Goal: Task Accomplishment & Management: Use online tool/utility

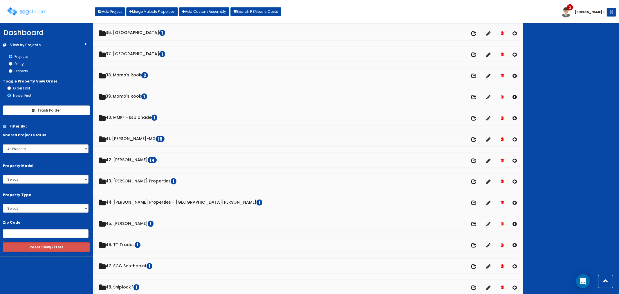
scroll to position [773, 0]
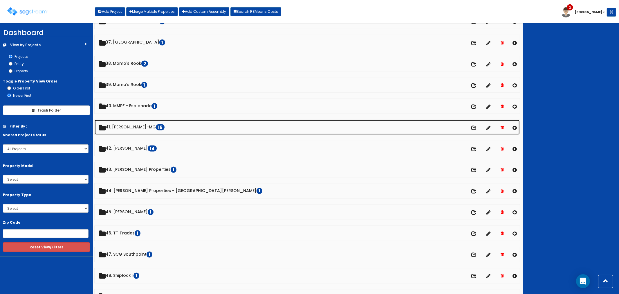
click at [128, 131] on link "41. Keiter-MG 16" at bounding box center [307, 127] width 425 height 15
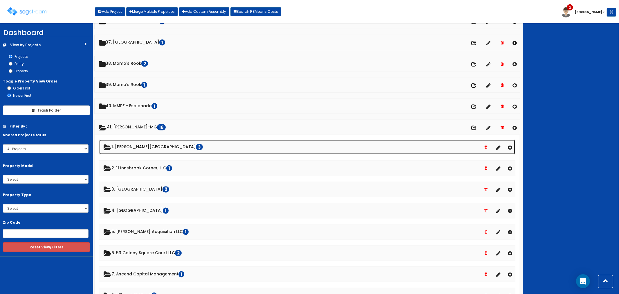
click at [130, 147] on link "1. Cosby Village Square 3" at bounding box center [307, 147] width 416 height 15
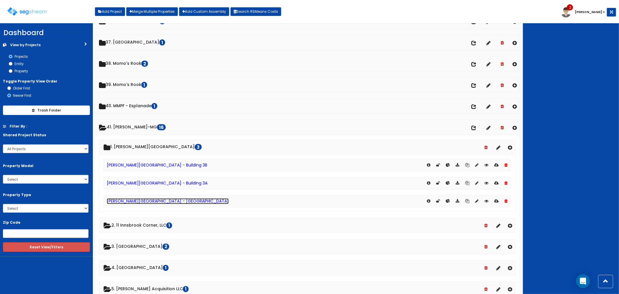
click at [128, 204] on link "[PERSON_NAME][GEOGRAPHIC_DATA] - [GEOGRAPHIC_DATA]" at bounding box center [168, 201] width 122 height 6
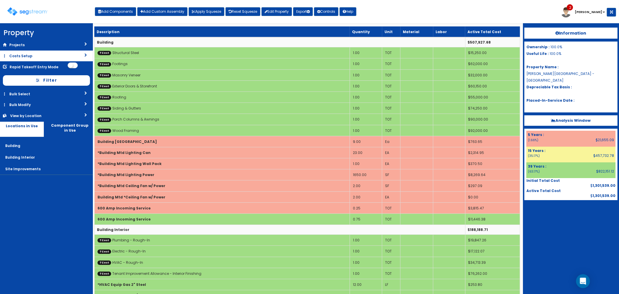
click at [33, 57] on link "Costs Setup" at bounding box center [46, 55] width 93 height 11
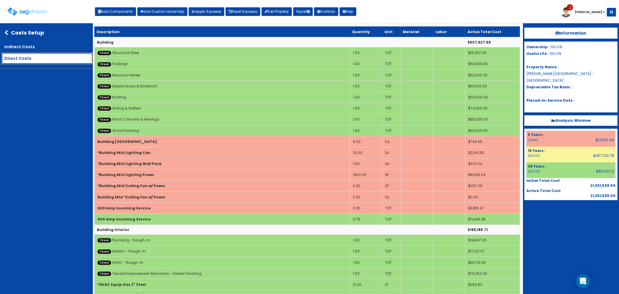
click at [24, 54] on link "Direct Costs" at bounding box center [46, 59] width 91 height 12
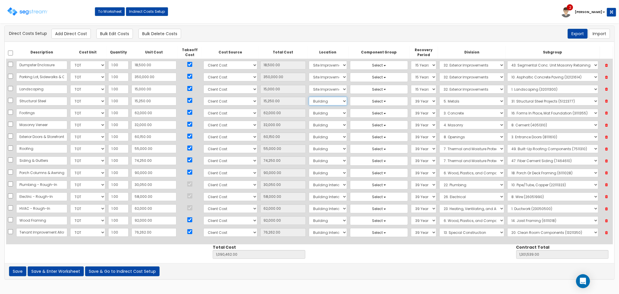
click at [320, 104] on select "Select Building Building Interior Site Improvements Add Additional Location" at bounding box center [328, 101] width 38 height 9
select select "_additional"
click at [309, 97] on select "Select Building Building Interior Site Improvements Add Additional Location" at bounding box center [328, 101] width 38 height 9
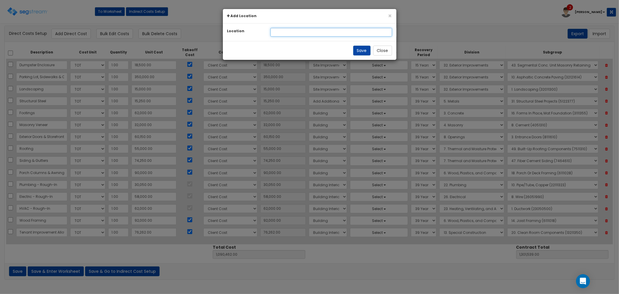
click at [284, 32] on input "text" at bounding box center [331, 32] width 122 height 9
drag, startPoint x: 291, startPoint y: 32, endPoint x: 272, endPoint y: 34, distance: 19.8
click at [272, 34] on input "Building" at bounding box center [331, 32] width 122 height 9
type input "01 Building 2D"
click at [357, 51] on button "Save" at bounding box center [361, 51] width 17 height 10
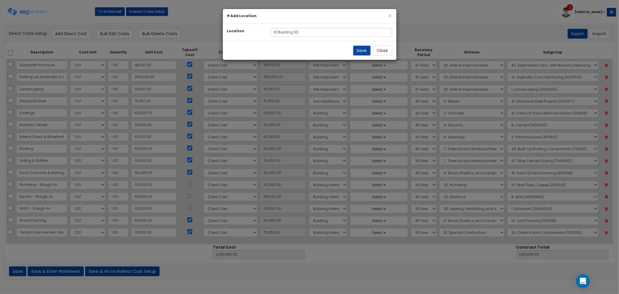
select select "27"
select select "8dc3e0b4-e6e2-46f2-a037-7d07b144a7ca"
select select "6"
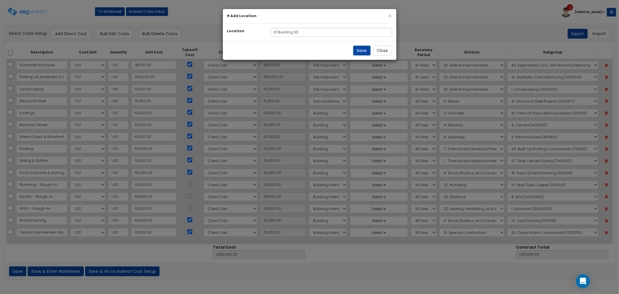
select select "6"
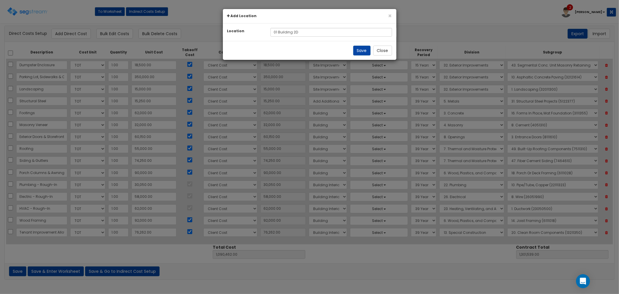
select select "7"
select select "6"
select select "7"
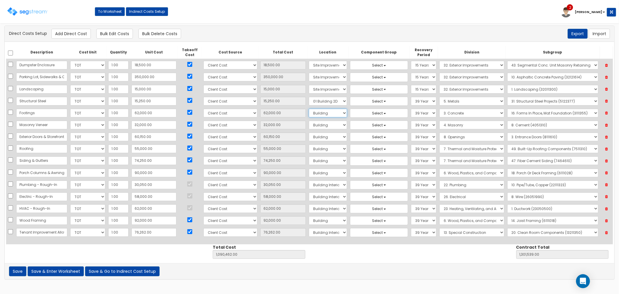
click at [309, 115] on select "Select 01 Building 2D Building Building Interior Site Improvements Add Addition…" at bounding box center [328, 113] width 38 height 9
select select "8dc3e0b4-e6e2-46f2-a037-7d07b144a7ca"
click at [309, 109] on select "Select 01 Building 2D Building Building Interior Site Improvements Add Addition…" at bounding box center [328, 113] width 38 height 9
click at [309, 124] on select "Select 01 Building 2D Building Building Interior Site Improvements Add Addition…" at bounding box center [328, 124] width 38 height 9
select select "8dc3e0b4-e6e2-46f2-a037-7d07b144a7ca"
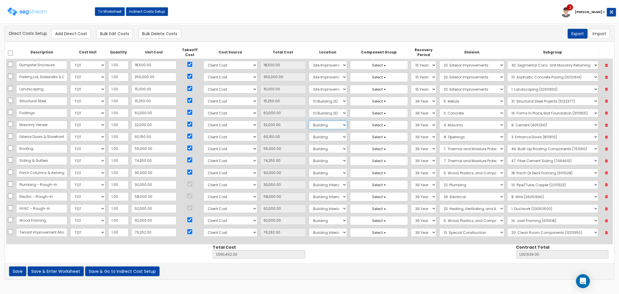
click at [309, 120] on select "Select 01 Building 2D Building Building Interior Site Improvements Add Addition…" at bounding box center [328, 124] width 38 height 9
click at [309, 138] on select "Select 01 Building 2D Building Building Interior Site Improvements Add Addition…" at bounding box center [328, 136] width 38 height 9
select select "8dc3e0b4-e6e2-46f2-a037-7d07b144a7ca"
click at [309, 132] on select "Select 01 Building 2D Building Building Interior Site Improvements Add Addition…" at bounding box center [328, 136] width 38 height 9
click at [309, 149] on select "Select 01 Building 2D Building Building Interior Site Improvements Add Addition…" at bounding box center [328, 148] width 38 height 9
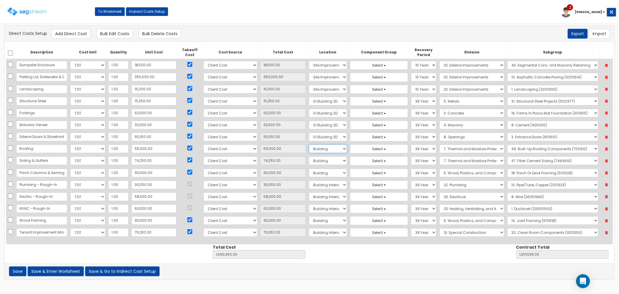
select select "8dc3e0b4-e6e2-46f2-a037-7d07b144a7ca"
click at [309, 144] on select "Select 01 Building 2D Building Building Interior Site Improvements Add Addition…" at bounding box center [328, 148] width 38 height 9
click at [309, 157] on select "Select 01 Building 2D Building Building Interior Site Improvements Add Addition…" at bounding box center [328, 160] width 38 height 9
select select "8dc3e0b4-e6e2-46f2-a037-7d07b144a7ca"
click at [309, 156] on select "Select 01 Building 2D Building Building Interior Site Improvements Add Addition…" at bounding box center [328, 160] width 38 height 9
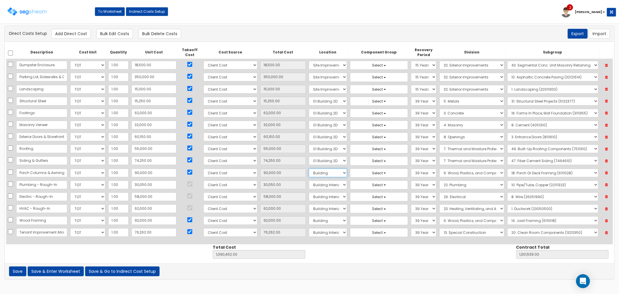
click at [309, 171] on select "Select 01 Building 2D Building Building Interior Site Improvements Add Addition…" at bounding box center [328, 172] width 38 height 9
select select "8dc3e0b4-e6e2-46f2-a037-7d07b144a7ca"
click at [309, 168] on select "Select 01 Building 2D Building Building Interior Site Improvements Add Addition…" at bounding box center [328, 172] width 38 height 9
click at [309, 221] on select "Select 01 Building 2D Building Building Interior Site Improvements Add Addition…" at bounding box center [328, 220] width 38 height 9
select select "8dc3e0b4-e6e2-46f2-a037-7d07b144a7ca"
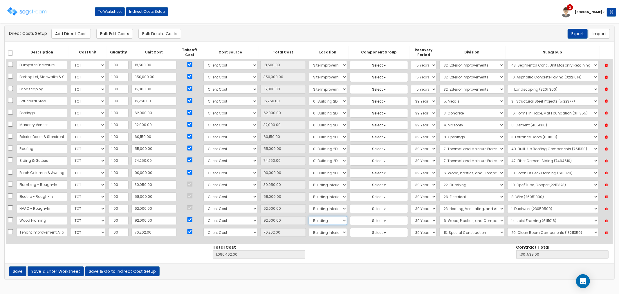
click at [309, 216] on select "Select 01 Building 2D Building Building Interior Site Improvements Add Addition…" at bounding box center [328, 220] width 38 height 9
drag, startPoint x: 308, startPoint y: 99, endPoint x: 303, endPoint y: 100, distance: 5.1
click at [309, 100] on select "Select 01 Building 2D Building Building Interior Site Improvements Add Addition…" at bounding box center [328, 101] width 38 height 9
select select "_additional"
click at [309, 97] on select "Select 01 Building 2D Building Building Interior Site Improvements Add Addition…" at bounding box center [328, 101] width 38 height 9
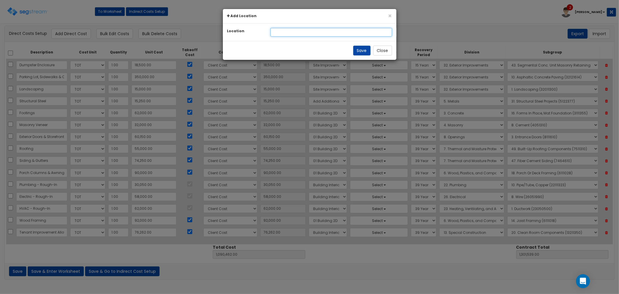
click at [279, 29] on input "text" at bounding box center [331, 32] width 122 height 9
type input "01 Building 2D Shell"
click at [361, 47] on button "Save" at bounding box center [361, 51] width 17 height 10
select select "27"
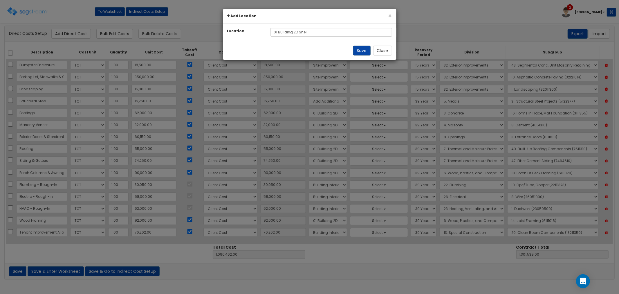
select select "27"
select select "0321b4d2-b2fb-4553-91f7-48cf0f91f701"
select select "8dc3e0b4-e6e2-46f2-a037-7d07b144a7ca"
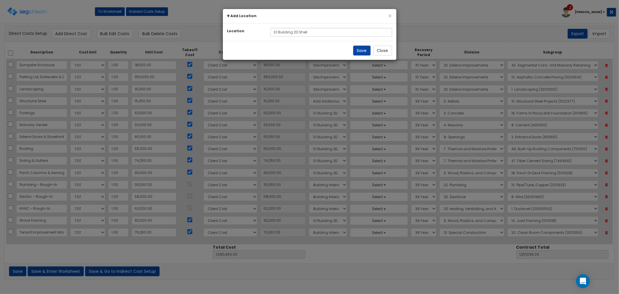
select select "8dc3e0b4-e6e2-46f2-a037-7d07b144a7ca"
select select "7"
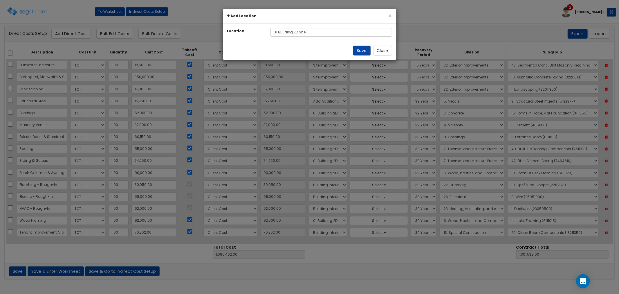
select select "7"
select select "8dc3e0b4-e6e2-46f2-a037-7d07b144a7ca"
select select "7"
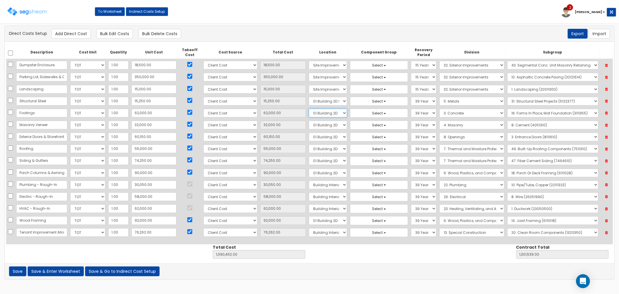
click at [317, 114] on select "Select 01 Building 2D 01 Building 2D Shell Building Building Interior Site Impr…" at bounding box center [328, 113] width 38 height 9
select select "0321b4d2-b2fb-4553-91f7-48cf0f91f701"
click at [309, 109] on select "Select 01 Building 2D 01 Building 2D Shell Building Building Interior Site Impr…" at bounding box center [328, 113] width 38 height 9
click at [314, 125] on select "Select 01 Building 2D 01 Building 2D Shell Building Building Interior Site Impr…" at bounding box center [328, 124] width 38 height 9
select select "0321b4d2-b2fb-4553-91f7-48cf0f91f701"
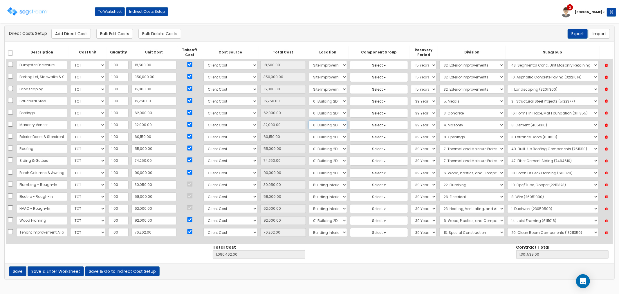
click at [309, 120] on select "Select 01 Building 2D 01 Building 2D Shell Building Building Interior Site Impr…" at bounding box center [328, 124] width 38 height 9
click at [317, 137] on select "Select 01 Building 2D 01 Building 2D Shell Building Building Interior Site Impr…" at bounding box center [328, 136] width 38 height 9
select select "0321b4d2-b2fb-4553-91f7-48cf0f91f701"
click at [309, 132] on select "Select 01 Building 2D 01 Building 2D Shell Building Building Interior Site Impr…" at bounding box center [328, 136] width 38 height 9
click at [318, 150] on select "Select 01 Building 2D 01 Building 2D Shell Building Building Interior Site Impr…" at bounding box center [328, 148] width 38 height 9
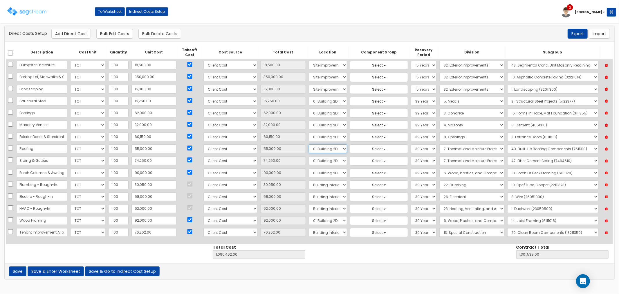
select select "0321b4d2-b2fb-4553-91f7-48cf0f91f701"
click at [309, 144] on select "Select 01 Building 2D 01 Building 2D Shell Building Building Interior Site Impr…" at bounding box center [328, 148] width 38 height 9
click at [310, 160] on select "Select 01 Building 2D 01 Building 2D Shell Building Building Interior Site Impr…" at bounding box center [328, 160] width 38 height 9
select select "0321b4d2-b2fb-4553-91f7-48cf0f91f701"
click at [309, 156] on select "Select 01 Building 2D 01 Building 2D Shell Building Building Interior Site Impr…" at bounding box center [328, 160] width 38 height 9
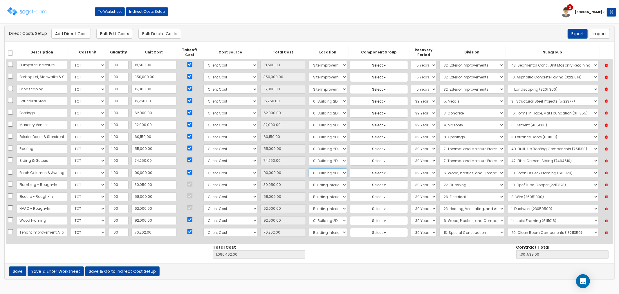
click at [314, 172] on select "Select 01 Building 2D 01 Building 2D Shell Building Building Interior Site Impr…" at bounding box center [328, 172] width 38 height 9
select select "0321b4d2-b2fb-4553-91f7-48cf0f91f701"
click at [309, 168] on select "Select 01 Building 2D 01 Building 2D Shell Building Building Interior Site Impr…" at bounding box center [328, 172] width 38 height 9
click at [309, 220] on select "Select 01 Building 2D 01 Building 2D Shell Building Building Interior Site Impr…" at bounding box center [328, 220] width 38 height 9
select select "0321b4d2-b2fb-4553-91f7-48cf0f91f701"
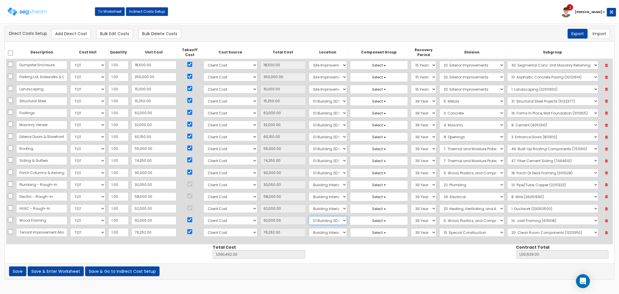
click at [309, 216] on select "Select 01 Building 2D 01 Building 2D Shell Building Building Interior Site Impr…" at bounding box center [328, 220] width 38 height 9
click at [311, 184] on select "Select 01 Building 2D 01 Building 2D Shell Building Building Interior Site Impr…" at bounding box center [328, 184] width 38 height 9
select select "0321b4d2-b2fb-4553-91f7-48cf0f91f701"
click at [309, 180] on select "Select 01 Building 2D 01 Building 2D Shell Building Building Interior Site Impr…" at bounding box center [328, 184] width 38 height 9
click at [309, 198] on select "Select 01 Building 2D 01 Building 2D Shell Building Building Interior Site Impr…" at bounding box center [328, 196] width 38 height 9
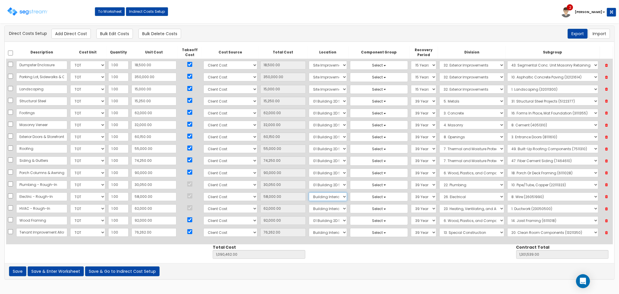
select select "0321b4d2-b2fb-4553-91f7-48cf0f91f701"
click at [309, 192] on select "Select 01 Building 2D 01 Building 2D Shell Building Building Interior Site Impr…" at bounding box center [328, 196] width 38 height 9
click at [310, 208] on select "Select 01 Building 2D 01 Building 2D Shell Building Building Interior Site Impr…" at bounding box center [328, 208] width 38 height 9
select select "0321b4d2-b2fb-4553-91f7-48cf0f91f701"
click at [309, 204] on select "Select 01 Building 2D 01 Building 2D Shell Building Building Interior Site Impr…" at bounding box center [328, 208] width 38 height 9
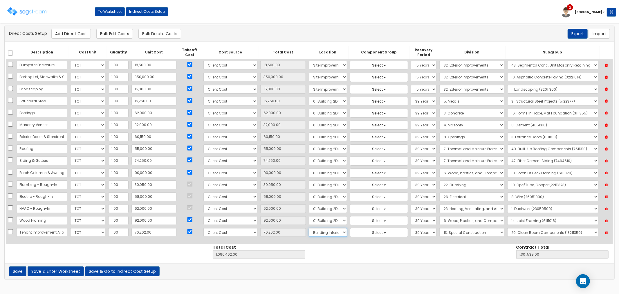
click at [312, 230] on select "Select 01 Building 2D 01 Building 2D Shell Building Building Interior Site Impr…" at bounding box center [328, 232] width 38 height 9
select select "_additional"
click at [309, 228] on select "Select 01 Building 2D 01 Building 2D Shell Building Building Interior Site Impr…" at bounding box center [328, 232] width 38 height 9
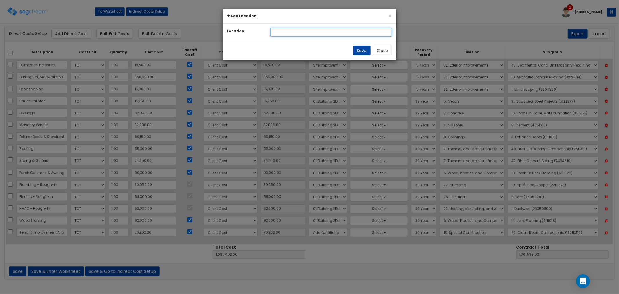
click at [280, 30] on input "text" at bounding box center [331, 32] width 122 height 9
type input "02 Starbucks"
click at [361, 49] on button "Save" at bounding box center [361, 51] width 17 height 10
select select "27"
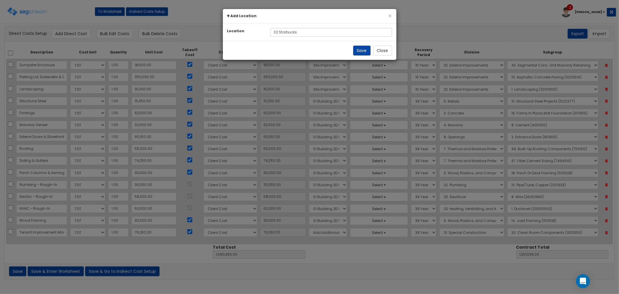
select select "27"
select select "0321b4d2-b2fb-4553-91f7-48cf0f91f701"
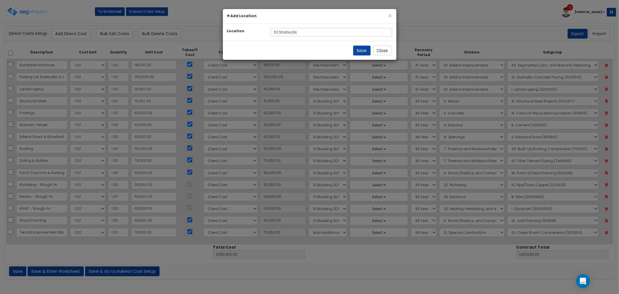
select select "0321b4d2-b2fb-4553-91f7-48cf0f91f701"
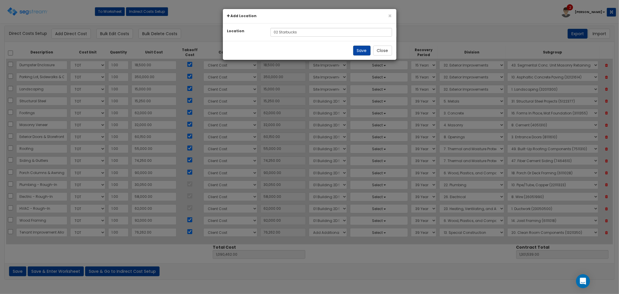
select select "0321b4d2-b2fb-4553-91f7-48cf0f91f701"
select select "8c74e58a-2195-428a-a471-f91c4fce4415"
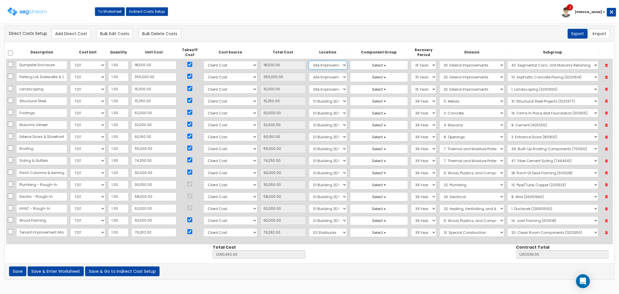
click at [309, 65] on select "Select 01 Building 2D 01 Building 2D Shell 02 Starbucks Building Building Inter…" at bounding box center [328, 65] width 38 height 9
select select "_additional"
click at [309, 61] on select "Select 01 Building 2D 01 Building 2D Shell 02 Starbucks Building Building Inter…" at bounding box center [328, 65] width 38 height 9
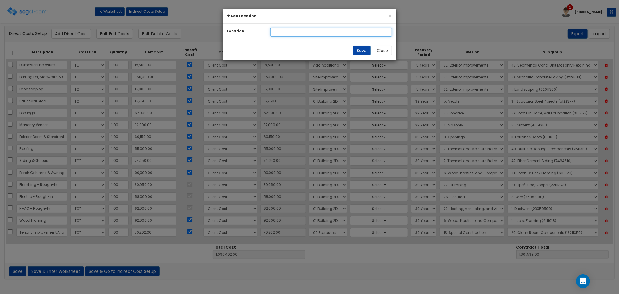
click at [274, 34] on input "text" at bounding box center [331, 32] width 122 height 9
type input "03 Site Improvements"
click at [363, 50] on button "Save" at bounding box center [361, 51] width 17 height 10
select select "c7b7eb31-c3b1-46e0-9268-49aeb68df683"
select select "27"
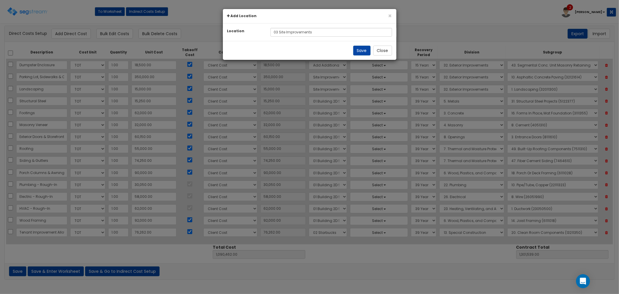
select select "27"
select select "0321b4d2-b2fb-4553-91f7-48cf0f91f701"
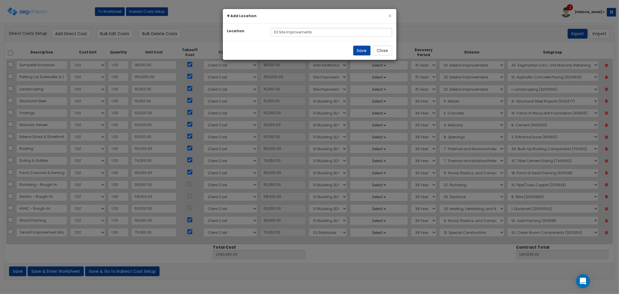
select select "0321b4d2-b2fb-4553-91f7-48cf0f91f701"
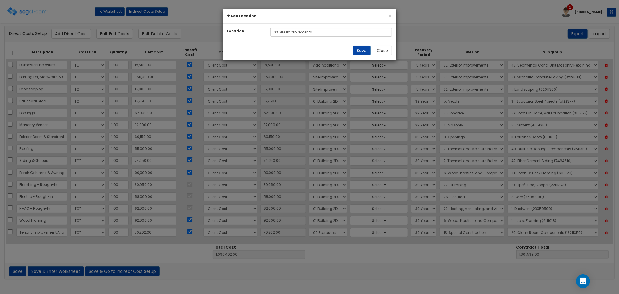
select select "0321b4d2-b2fb-4553-91f7-48cf0f91f701"
select select "8c74e58a-2195-428a-a471-f91c4fce4415"
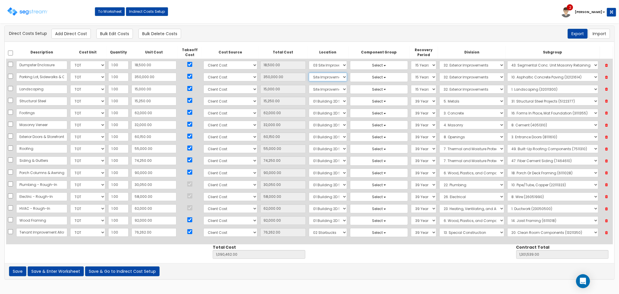
click at [309, 76] on select "Select 01 Building 2D 01 Building 2D Shell 02 Starbucks 03 Site Improvements Bu…" at bounding box center [328, 77] width 38 height 9
select select "c7b7eb31-c3b1-46e0-9268-49aeb68df683"
click at [309, 73] on select "Select 01 Building 2D 01 Building 2D Shell 02 Starbucks 03 Site Improvements Bu…" at bounding box center [328, 77] width 38 height 9
click at [312, 88] on select "Select 01 Building 2D 01 Building 2D Shell 02 Starbucks 03 Site Improvements Bu…" at bounding box center [328, 89] width 38 height 9
select select "c7b7eb31-c3b1-46e0-9268-49aeb68df683"
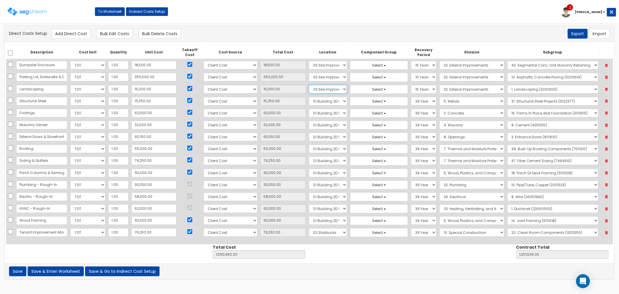
click at [309, 85] on select "Select 01 Building 2D 01 Building 2D Shell 02 Starbucks 03 Site Improvements Bu…" at bounding box center [328, 89] width 38 height 9
click at [53, 274] on button "Save & Enter Worksheet" at bounding box center [56, 271] width 56 height 10
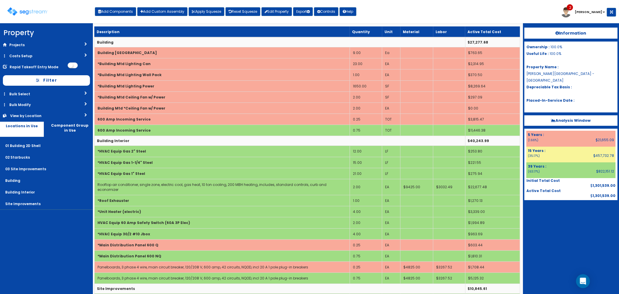
click at [41, 117] on div "View by Location" at bounding box center [36, 115] width 52 height 5
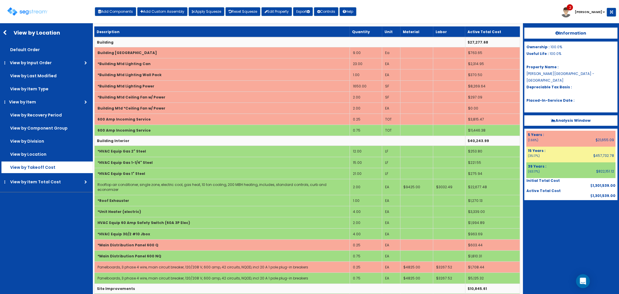
click at [40, 165] on label "View by Takeoff Cost" at bounding box center [46, 167] width 91 height 12
click at [0, 0] on input "View by Takeoff Cost" at bounding box center [0, 0] width 0 height 0
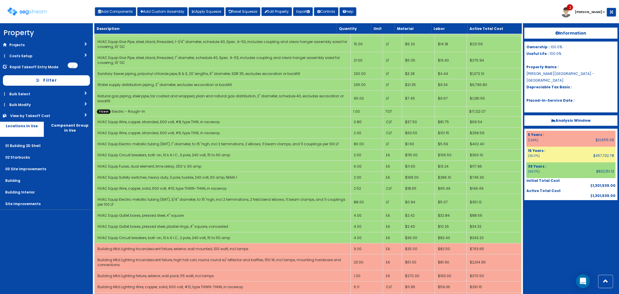
scroll to position [129, 0]
drag, startPoint x: 105, startPoint y: 7, endPoint x: 205, endPoint y: 37, distance: 104.3
click at [105, 7] on button "Add Components" at bounding box center [115, 11] width 41 height 9
select select "39Y"
select select "default"
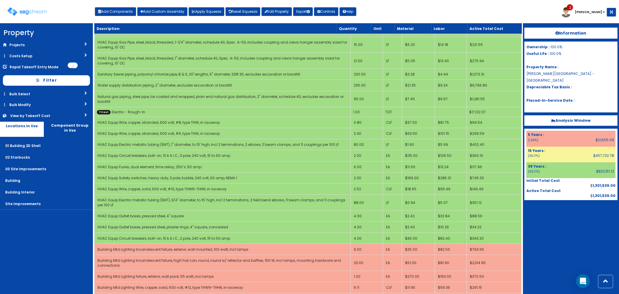
select select "7"
select select
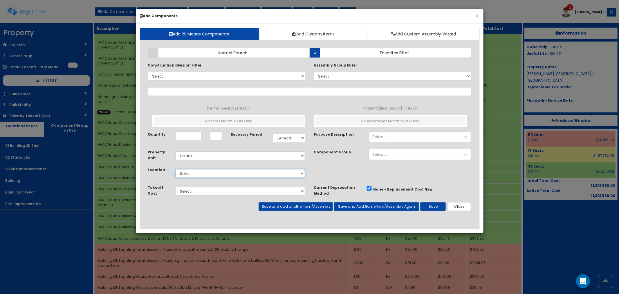
click at [200, 176] on select "Select 01 Building 2D Shell 02 Starbucks 03 Site Improvements Building Building…" at bounding box center [241, 173] width 130 height 9
select select "4539"
click at [176, 169] on select "Select 01 Building 2D Shell 02 Starbucks 03 Site Improvements Building Building…" at bounding box center [241, 173] width 130 height 9
click at [186, 89] on input "text" at bounding box center [309, 91] width 323 height 9
click at [154, 88] on input "text" at bounding box center [309, 91] width 323 height 9
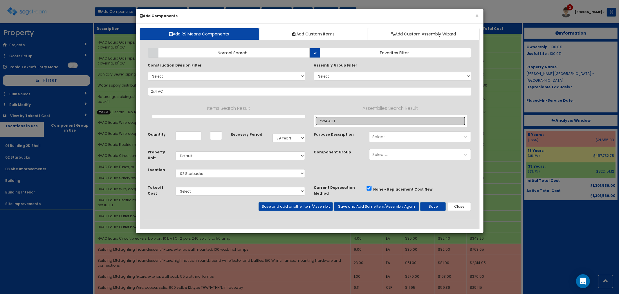
click at [334, 118] on link "*2x4 ACT" at bounding box center [390, 120] width 150 height 9
type input "*2x4 ACT"
type input "SF"
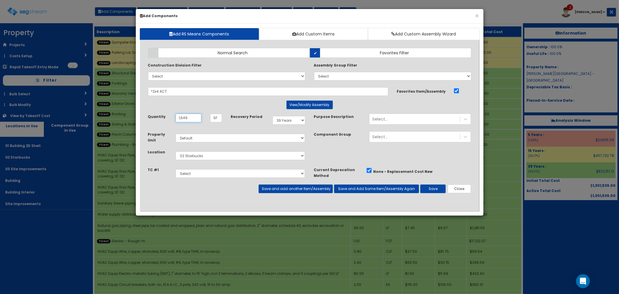
type input "1,649"
click at [190, 173] on select "Select Dumpster Enclosure Parking Lot, Sidewalks & Curbing Landscaping Structur…" at bounding box center [241, 173] width 130 height 9
select select "5283019"
click at [176, 169] on select "Select Dumpster Enclosure Parking Lot, Sidewalks & Curbing Landscaping Structur…" at bounding box center [241, 173] width 130 height 9
click at [294, 189] on button "Save and add another Item/Assembly" at bounding box center [296, 188] width 74 height 9
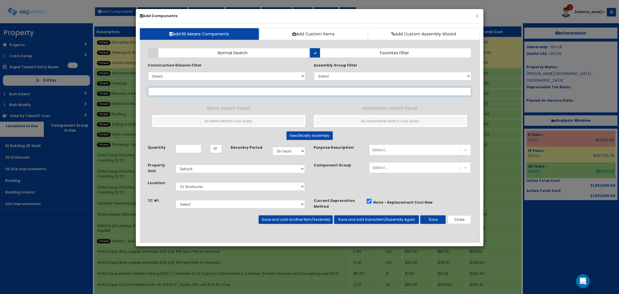
click at [167, 93] on input "text" at bounding box center [309, 91] width 323 height 9
drag, startPoint x: 183, startPoint y: 94, endPoint x: 131, endPoint y: 85, distance: 52.1
click at [131, 85] on div "× Add Components Add RS Means Components Add Custom Items Add Custom Assembly W…" at bounding box center [309, 147] width 619 height 294
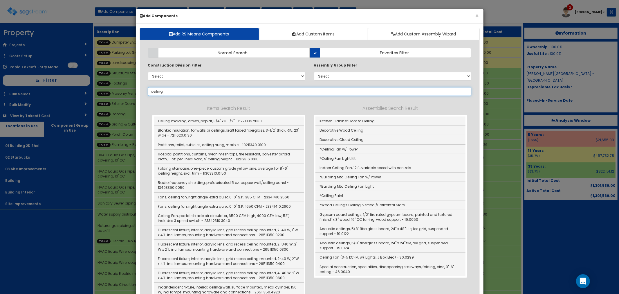
drag, startPoint x: 169, startPoint y: 89, endPoint x: 122, endPoint y: 82, distance: 47.8
click at [122, 82] on div "× Add Components Add RS Means Components Add Custom Items Add Custom Assembly W…" at bounding box center [309, 147] width 619 height 294
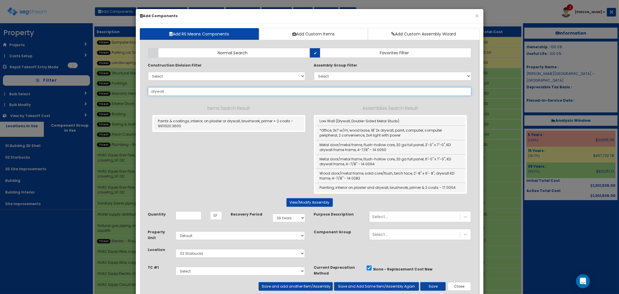
drag, startPoint x: 171, startPoint y: 91, endPoint x: 134, endPoint y: 85, distance: 38.2
click at [134, 85] on div "× Add Components Add RS Means Components Add Custom Items Add Custom Assembly W…" at bounding box center [309, 147] width 619 height 294
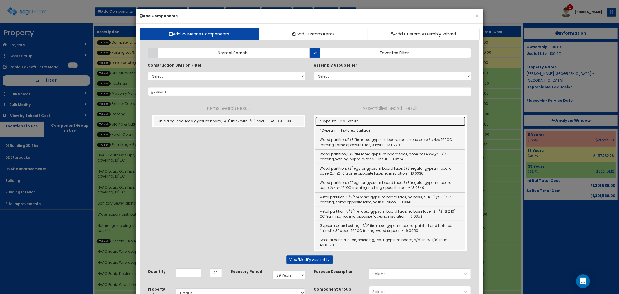
drag, startPoint x: 335, startPoint y: 120, endPoint x: 387, endPoint y: 177, distance: 77.1
click at [335, 120] on link "*Gypsum - No Texture" at bounding box center [390, 120] width 150 height 9
type input "*Gypsum - No Texture"
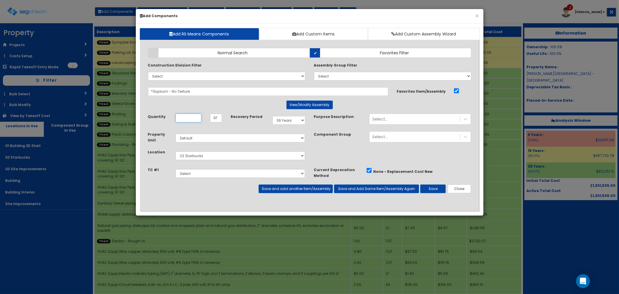
click at [185, 118] on input "Quantity" at bounding box center [189, 117] width 26 height 9
drag, startPoint x: 185, startPoint y: 118, endPoint x: 198, endPoint y: 127, distance: 16.1
click at [184, 118] on input "Quantity" at bounding box center [189, 117] width 26 height 9
type input "851"
click at [281, 189] on button "Save and add another Item/Assembly" at bounding box center [296, 188] width 74 height 9
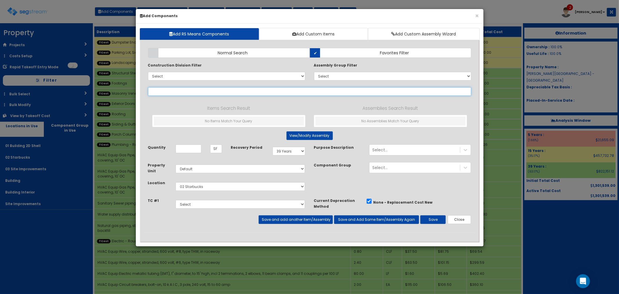
click at [163, 89] on input "text" at bounding box center [309, 91] width 323 height 9
type input "t"
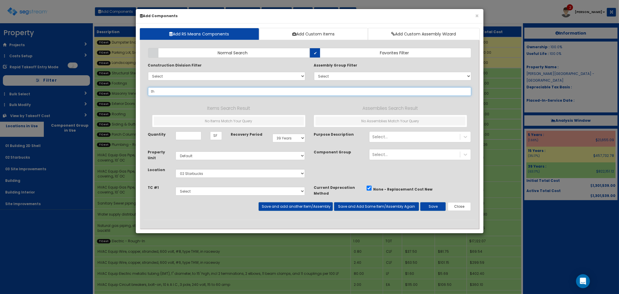
type input "t"
click at [156, 93] on input "text" at bounding box center [309, 91] width 323 height 9
type input "t"
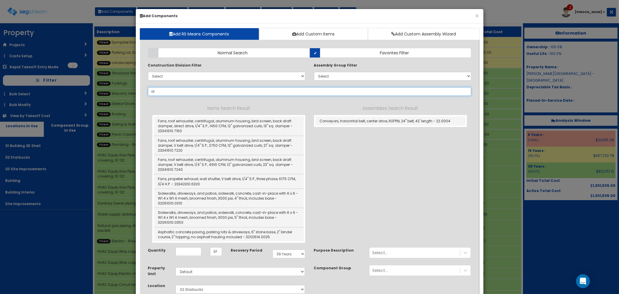
type input "d"
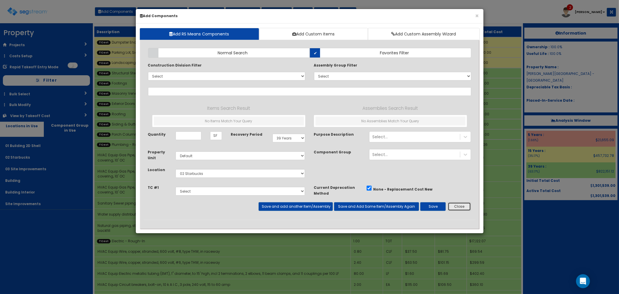
click at [461, 209] on button "Close" at bounding box center [460, 206] width 24 height 9
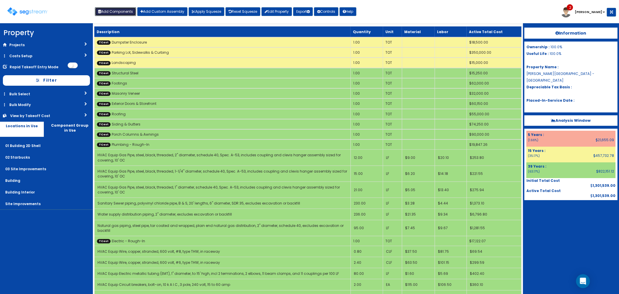
drag, startPoint x: 121, startPoint y: 10, endPoint x: 122, endPoint y: 22, distance: 11.7
click at [121, 10] on button "Add Components" at bounding box center [115, 11] width 41 height 9
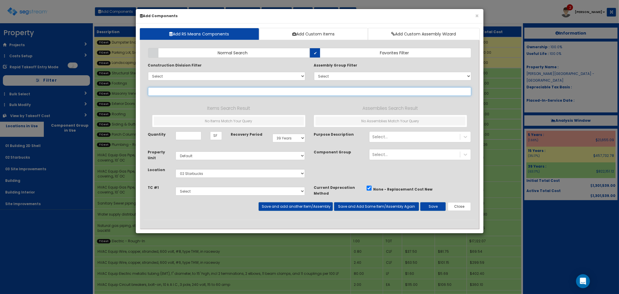
select select
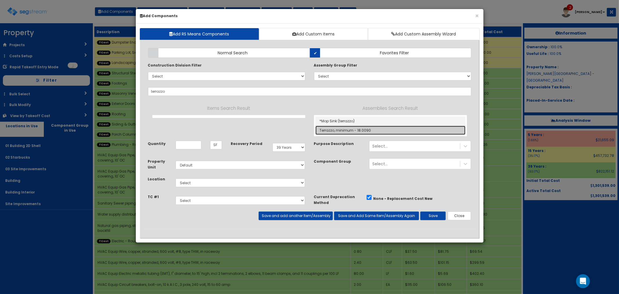
click at [342, 133] on link "Terrazzo, minimum - 18.0090" at bounding box center [390, 130] width 150 height 9
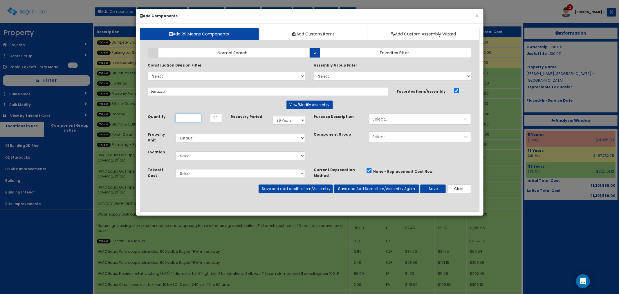
type input "Terrazzo, minimum - 18.0090"
click at [192, 123] on div "Quantity SF" at bounding box center [185, 119] width 83 height 13
click at [189, 117] on input "Quantity" at bounding box center [189, 117] width 26 height 9
type input "765"
click at [201, 154] on select "Select 01 Building 2D Shell 02 Starbucks 03 Site Improvements Building Building…" at bounding box center [241, 155] width 130 height 9
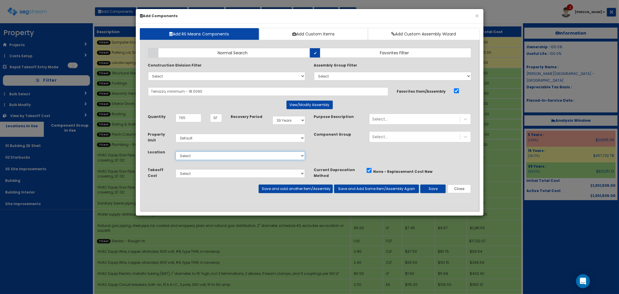
select select "4539"
click at [176, 151] on select "Select 01 Building 2D Shell 02 Starbucks 03 Site Improvements Building Building…" at bounding box center [241, 155] width 130 height 9
click at [285, 190] on button "Save and add another Item/Assembly" at bounding box center [296, 188] width 74 height 9
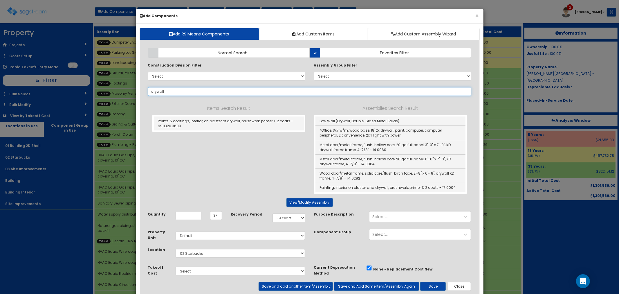
drag, startPoint x: 178, startPoint y: 90, endPoint x: 140, endPoint y: 87, distance: 38.1
click at [140, 87] on div "Add Items Add Assemblies Both SF" at bounding box center [309, 176] width 341 height 265
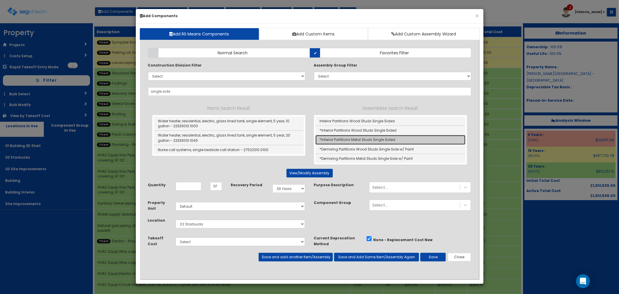
click at [349, 137] on link "*Interior Partitions Metal Studs Single Sided" at bounding box center [390, 139] width 150 height 9
type input "*Interior Partitions Metal Studs Single Sided"
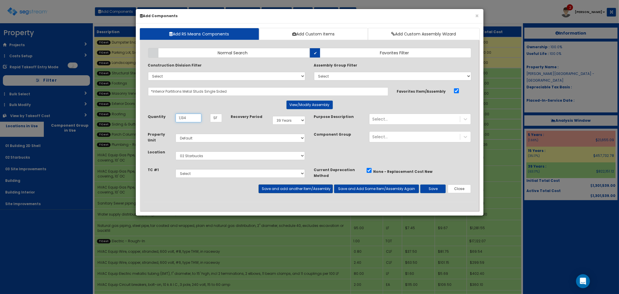
type input "1,134"
click at [281, 189] on button "Save and add another Item/Assembly" at bounding box center [296, 188] width 74 height 9
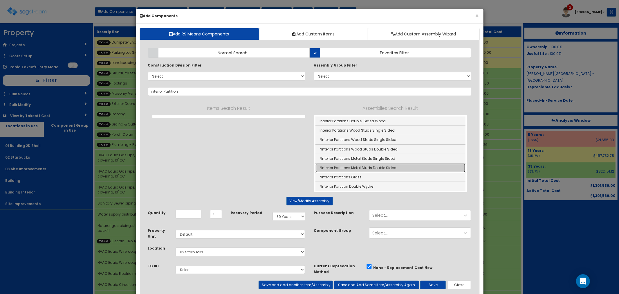
click at [376, 166] on link "*Interior Partitions Metal Studs Double Sided" at bounding box center [390, 167] width 150 height 9
type input "*Interior Partitions Metal Studs Double Sided"
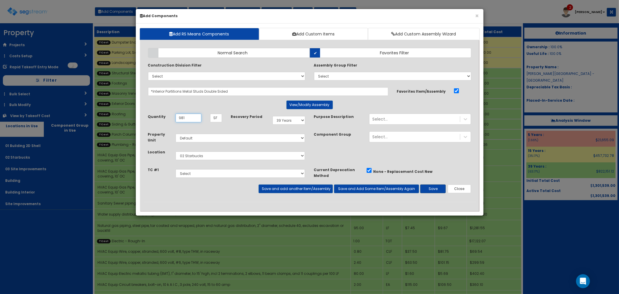
type input "981"
click at [431, 188] on button "Save" at bounding box center [433, 188] width 26 height 9
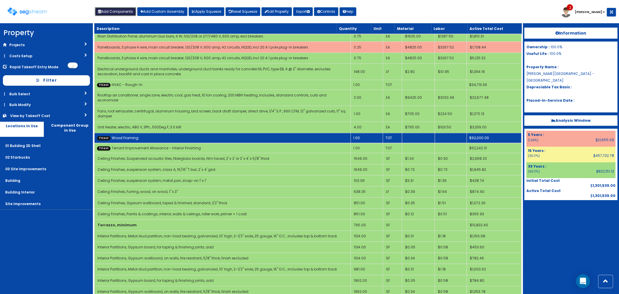
scroll to position [878, 0]
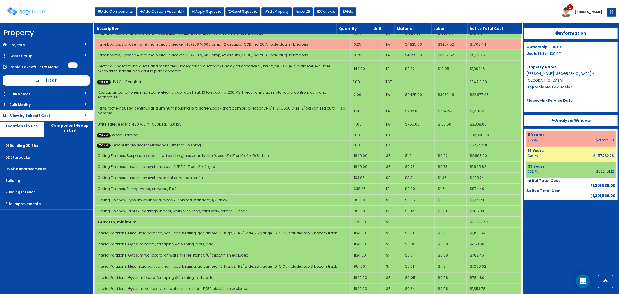
click at [46, 114] on div "View by Takeoff Cost" at bounding box center [36, 115] width 52 height 5
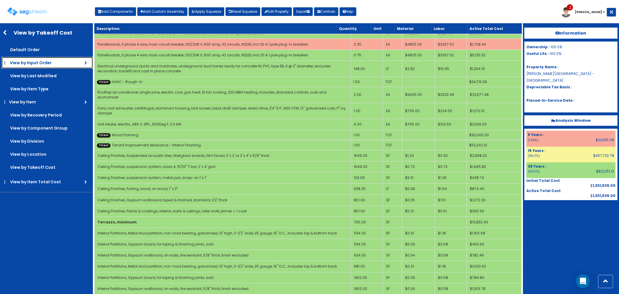
click at [46, 66] on link "View by Input Order" at bounding box center [46, 63] width 91 height 12
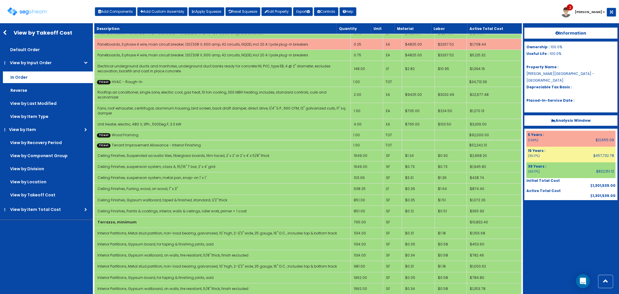
click at [24, 78] on label "In Order" at bounding box center [48, 77] width 90 height 12
click at [0, 0] on input "In Order" at bounding box center [0, 0] width 0 height 0
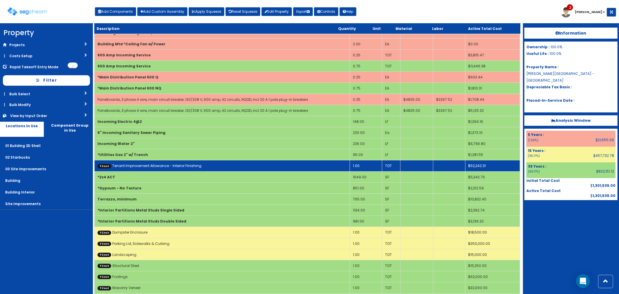
scroll to position [185, 0]
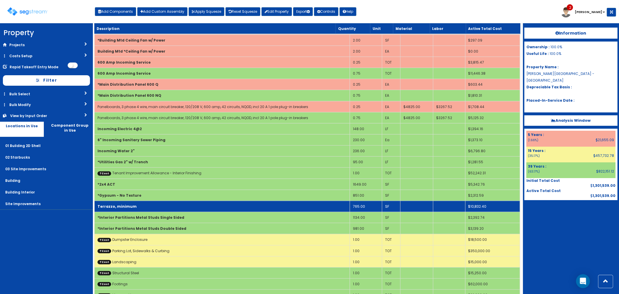
click at [199, 200] on td "Terrazzo, minimum" at bounding box center [221, 205] width 255 height 11
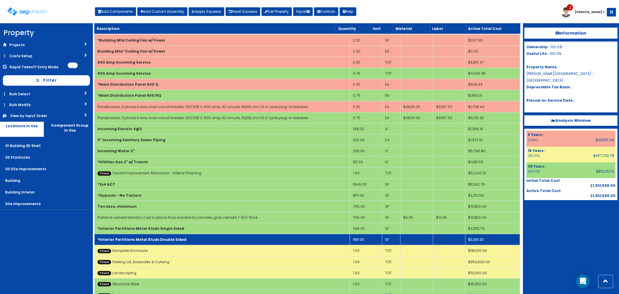
click at [201, 234] on td "*Interior Partitions Metal Studs Double Sided" at bounding box center [221, 239] width 255 height 11
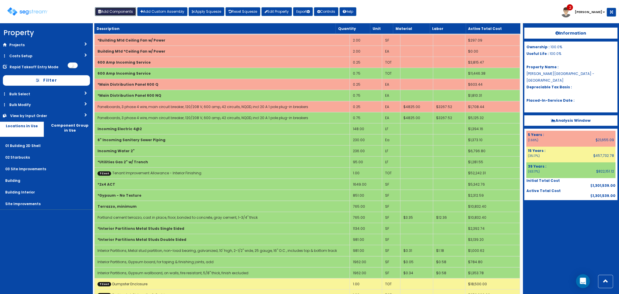
click at [122, 9] on button "Add Components" at bounding box center [115, 11] width 41 height 9
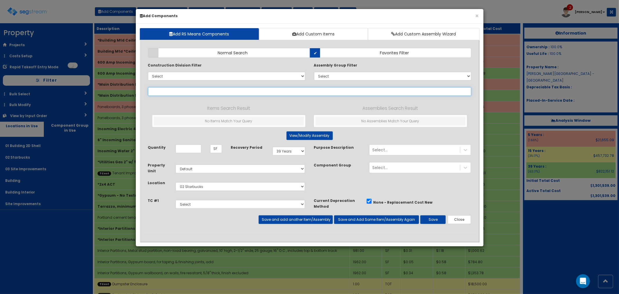
select select
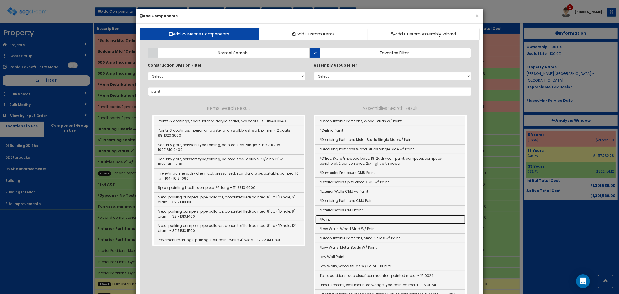
drag, startPoint x: 338, startPoint y: 218, endPoint x: 350, endPoint y: 228, distance: 16.2
click at [338, 218] on link "*Paint" at bounding box center [390, 219] width 150 height 9
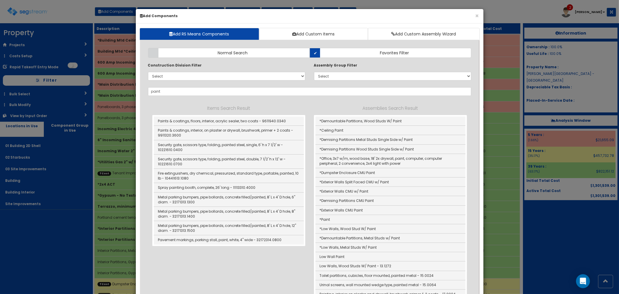
type input "*Paint"
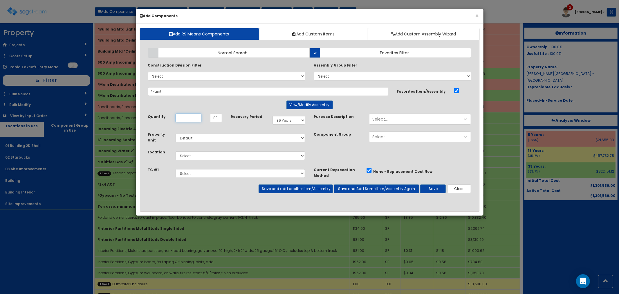
scroll to position [0, 0]
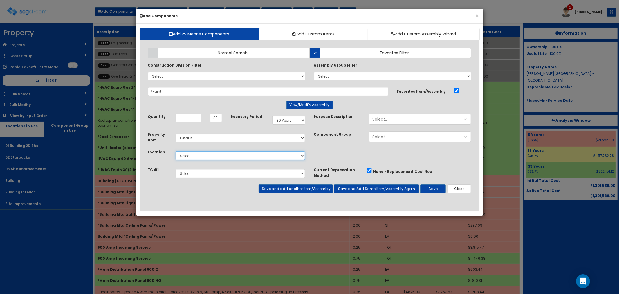
click at [190, 158] on select "Select 01 Building 2D Shell 02 Starbucks 03 Site Improvements Building Building…" at bounding box center [241, 155] width 130 height 9
select select "4539"
click at [176, 151] on select "Select 01 Building 2D Shell 02 Starbucks 03 Site Improvements Building Building…" at bounding box center [241, 155] width 130 height 9
click at [189, 120] on input "Quantity" at bounding box center [189, 117] width 26 height 9
type input "864"
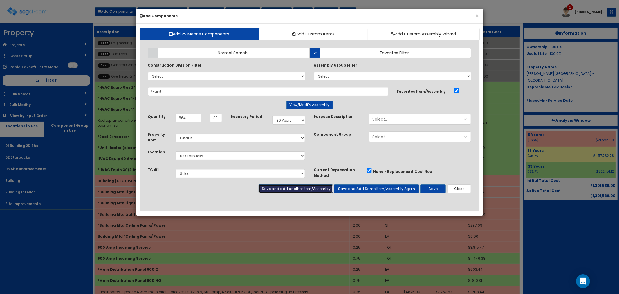
click at [294, 188] on button "Save and add another Item/Assembly" at bounding box center [296, 188] width 74 height 9
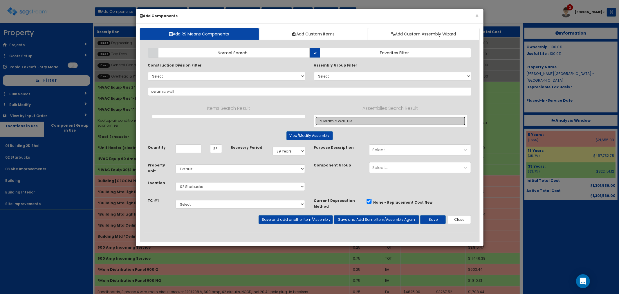
click at [342, 123] on link "*Ceramic Wall Tile" at bounding box center [390, 120] width 150 height 9
type input "*Ceramic Wall Tile"
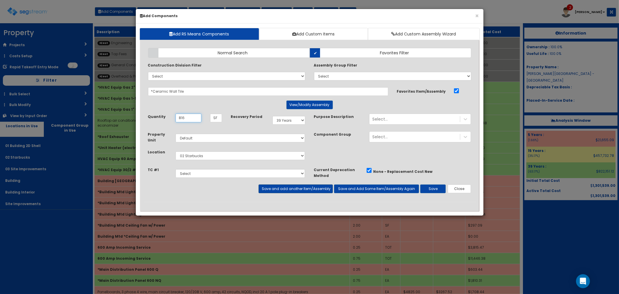
type input "816"
click at [276, 187] on button "Save and add another Item/Assembly" at bounding box center [296, 188] width 74 height 9
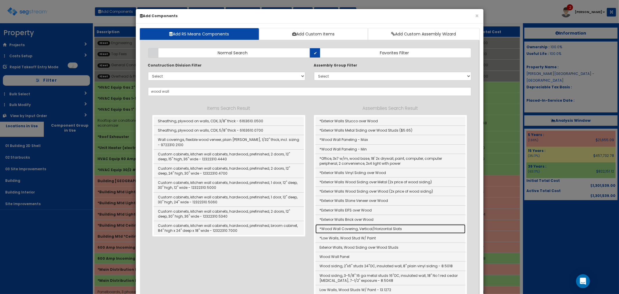
drag, startPoint x: 372, startPoint y: 230, endPoint x: 376, endPoint y: 229, distance: 4.0
click at [372, 230] on link "*Wood Wall Covering, Vertical/Horizontal Slats" at bounding box center [390, 228] width 150 height 9
type input "*Wood Wall Covering, Vertical/Horizontal Slats"
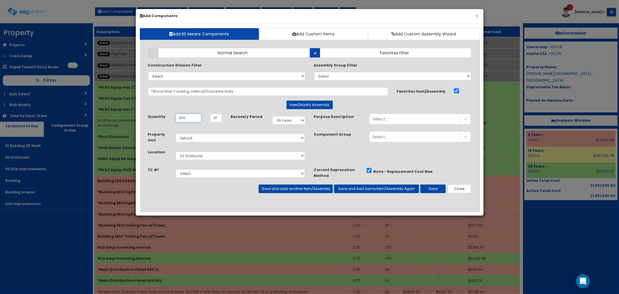
type input "200"
click at [281, 116] on select "Select 5 Years 7 Years 9 Years 10 Years 15 Years 15 Year QLI 15 Year QRP 15 Yea…" at bounding box center [288, 120] width 33 height 9
select select "5Y"
click at [272, 116] on select "Select 5 Years 7 Years 9 Years 10 Years 15 Years 15 Year QLI 15 Year QRP 15 Yea…" at bounding box center [288, 120] width 33 height 9
click at [280, 191] on button "Save and add another Item/Assembly" at bounding box center [296, 188] width 74 height 9
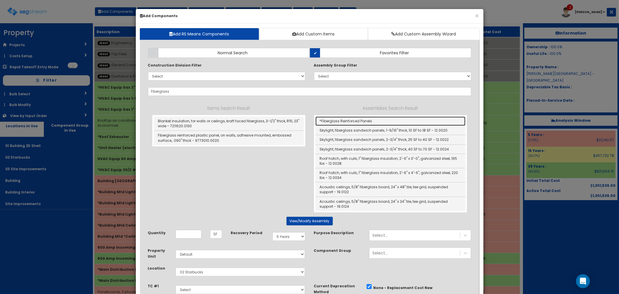
drag, startPoint x: 338, startPoint y: 120, endPoint x: 338, endPoint y: 140, distance: 19.7
click at [338, 120] on link "*Fiberglass Reinforced Panels" at bounding box center [390, 120] width 150 height 9
type input "*Fiberglass Reinforced Panels"
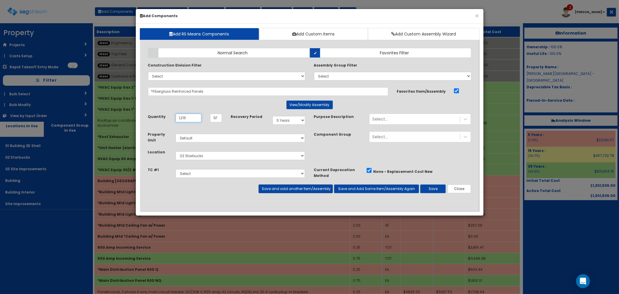
type input "1,216"
click at [283, 189] on button "Save and add another Item/Assembly" at bounding box center [296, 188] width 74 height 9
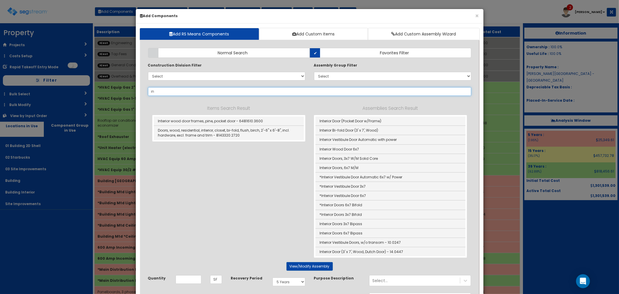
type input "i"
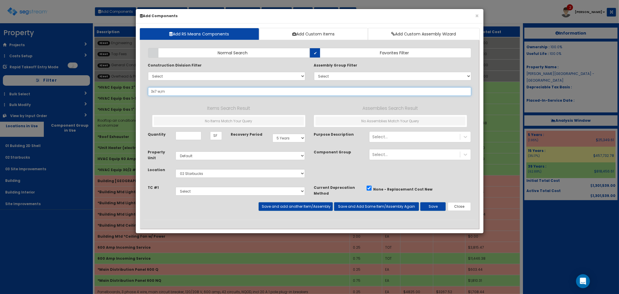
drag, startPoint x: 184, startPoint y: 91, endPoint x: 160, endPoint y: 92, distance: 24.1
click at [160, 92] on input "3x7 w,m" at bounding box center [309, 91] width 323 height 9
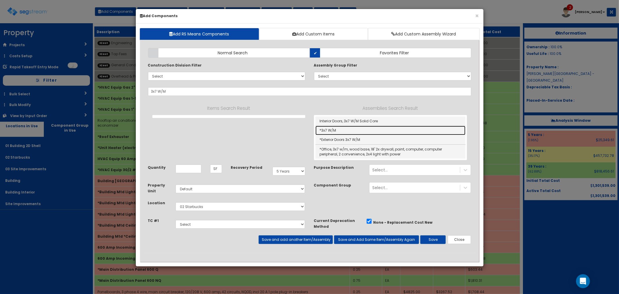
drag, startPoint x: 349, startPoint y: 129, endPoint x: 352, endPoint y: 131, distance: 3.5
click at [349, 129] on link "*3x7 W/M" at bounding box center [390, 130] width 150 height 9
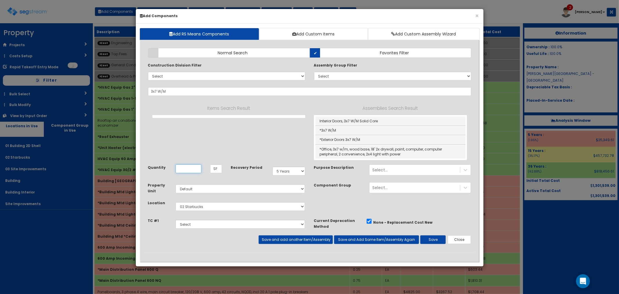
type input "*3x7 W/M"
type input "EA"
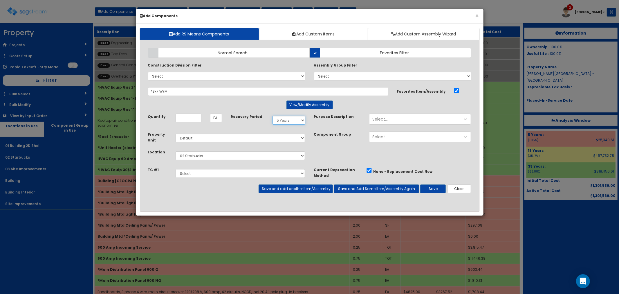
click at [289, 122] on select "Select 5 Years 7 Years 9 Years 10 Years 15 Years 15 Year QLI 15 Year QRP 15 Yea…" at bounding box center [288, 120] width 33 height 9
select select "39Y"
click at [272, 116] on select "Select 5 Years 7 Years 9 Years 10 Years 15 Years 15 Year QLI 15 Year QRP 15 Yea…" at bounding box center [288, 120] width 33 height 9
click at [185, 116] on input "Quantity" at bounding box center [189, 117] width 26 height 9
type input "2"
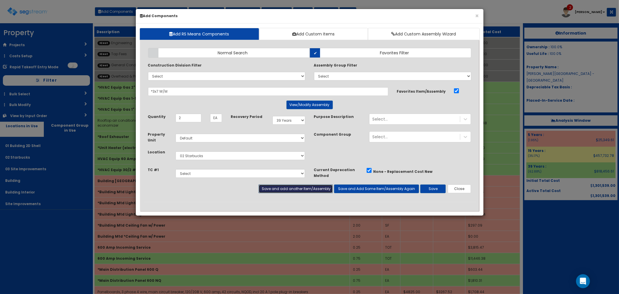
click at [279, 188] on button "Save and add another Item/Assembly" at bounding box center [296, 188] width 74 height 9
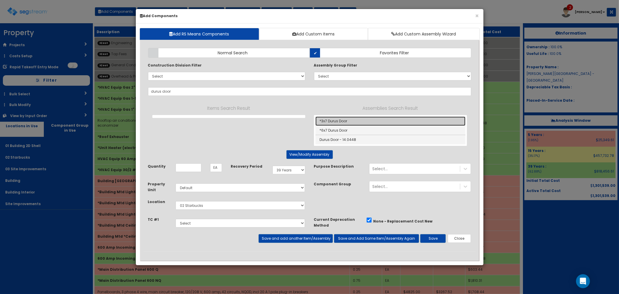
click at [342, 119] on link "*3x7 Durus Door" at bounding box center [390, 120] width 150 height 9
type input "*3x7 Durus Door"
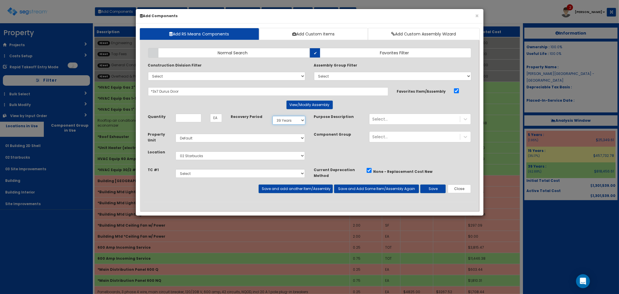
click at [276, 117] on select "Select 5 Years 7 Years 9 Years 10 Years 15 Years 15 Year QLI 15 Year QRP 15 Yea…" at bounding box center [288, 120] width 33 height 9
select select "5Y"
click at [272, 116] on select "Select 5 Years 7 Years 9 Years 10 Years 15 Years 15 Year QLI 15 Year QRP 15 Yea…" at bounding box center [288, 120] width 33 height 9
click at [187, 118] on input "Quantity" at bounding box center [189, 117] width 26 height 9
type input "1"
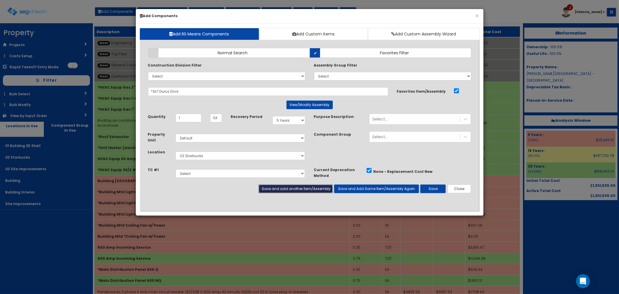
click at [292, 186] on button "Save and add another Item/Assembly" at bounding box center [296, 188] width 74 height 9
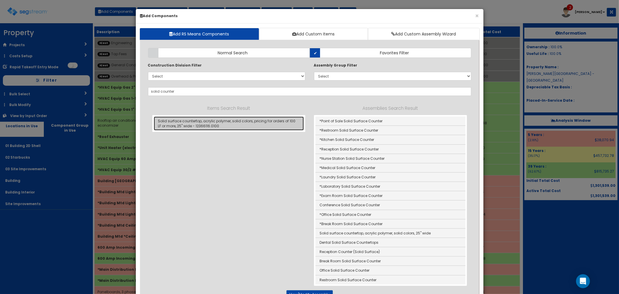
click at [218, 120] on link "Solid surface countertop, acrylic polymer, solid colors, pricing for orders of …" at bounding box center [229, 123] width 150 height 14
type input "Solid surface countertop, acrylic polymer, solid colors, pricing for orders of …"
type input "LF"
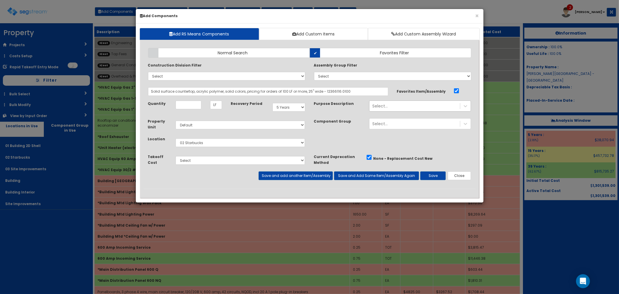
click at [399, 109] on div "Select..." at bounding box center [414, 105] width 91 height 9
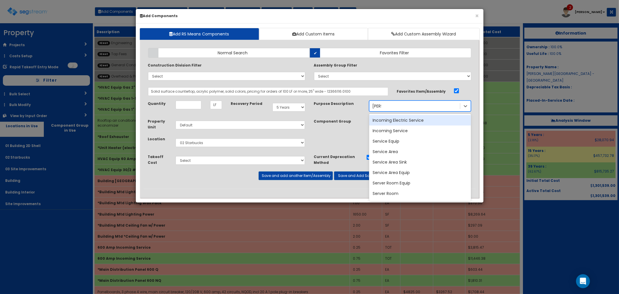
type input "serving"
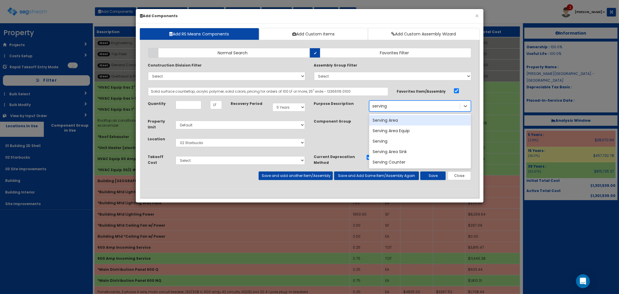
click at [389, 120] on div "Serving Area" at bounding box center [420, 120] width 102 height 10
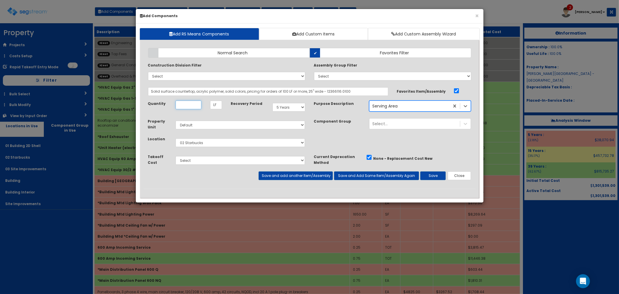
click at [187, 106] on input "Quantity" at bounding box center [189, 104] width 26 height 9
type input "70"
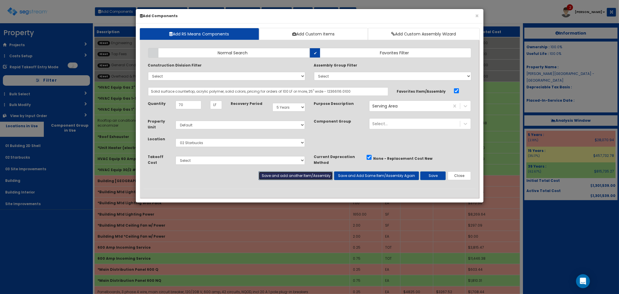
click at [285, 177] on button "Save and add another Item/Assembly" at bounding box center [296, 175] width 74 height 9
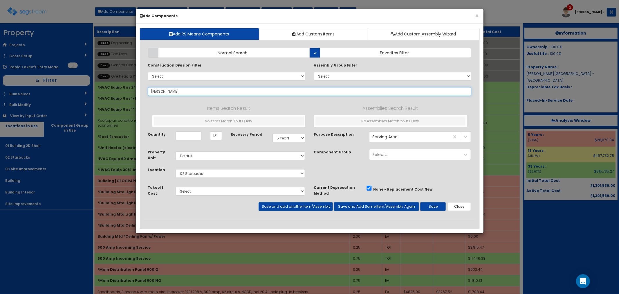
type input "lower"
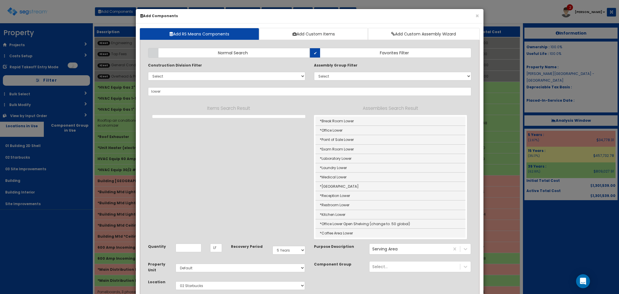
select select "5Y"
select select "default"
select select "4539"
select select "5283019"
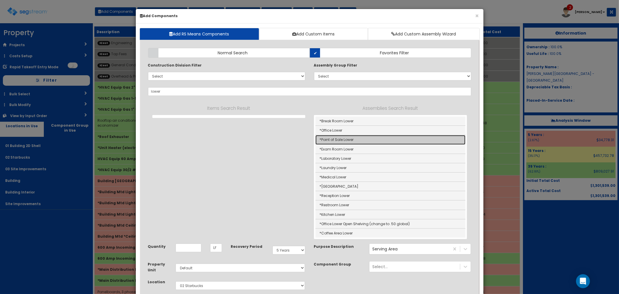
click at [352, 137] on link "*Point of Sale Lower" at bounding box center [390, 139] width 150 height 9
type input "*Point of Sale Lower"
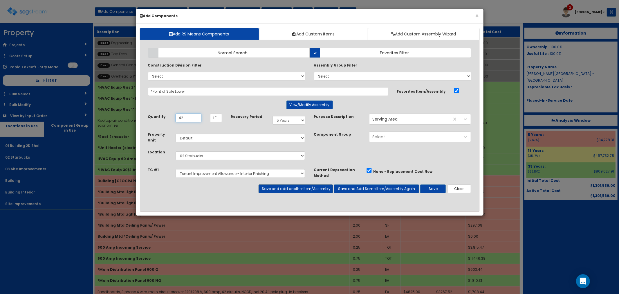
type input "42"
click at [276, 188] on button "Save and add another Item/Assembly" at bounding box center [296, 188] width 74 height 9
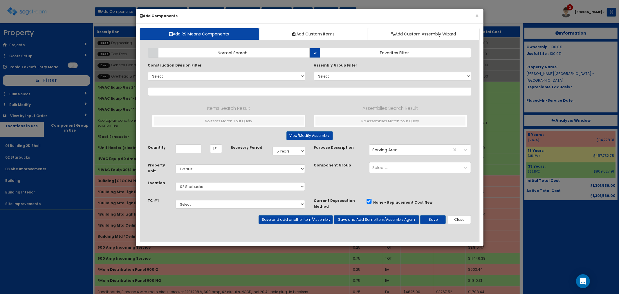
click at [467, 215] on div "Takeoff Cost Select Dumpster Enclosure Parking Lot, Sidewalks & Curbing Landsca…" at bounding box center [310, 206] width 332 height 18
click at [462, 218] on button "Close" at bounding box center [460, 219] width 24 height 9
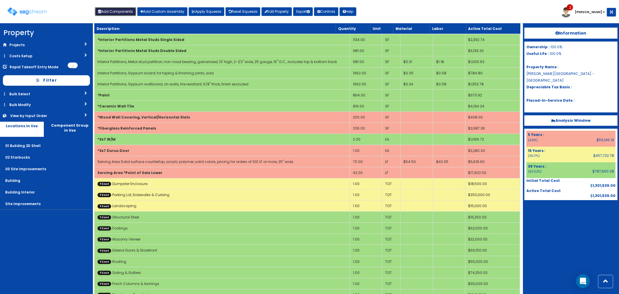
scroll to position [415, 0]
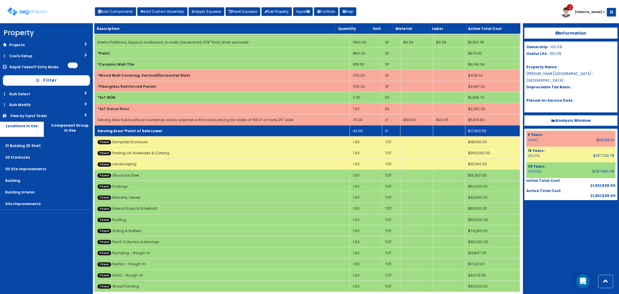
click at [160, 125] on td "Serving Area *Point of Sale Lower" at bounding box center [221, 130] width 255 height 11
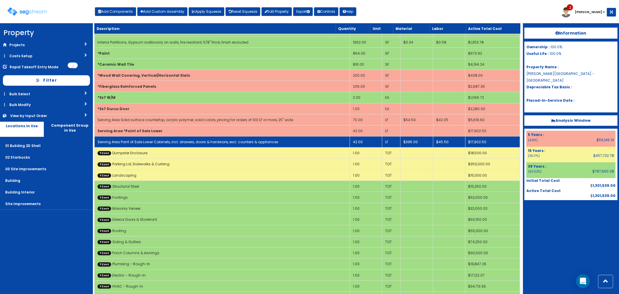
click at [151, 139] on link "Serving Area Point of Sale Lower Cabinets, incl. drawers, doors & hardware, exc…" at bounding box center [187, 141] width 181 height 5
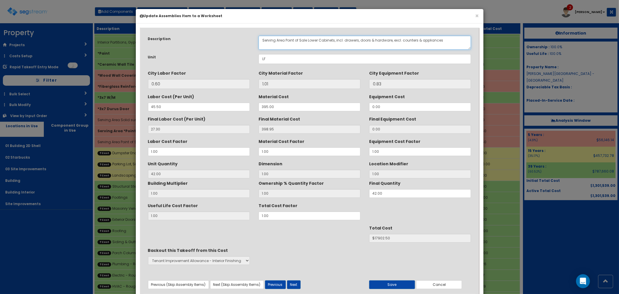
drag, startPoint x: 285, startPoint y: 39, endPoint x: 307, endPoint y: 38, distance: 21.3
click at [307, 38] on textarea "Serving Area Point of Sale Lower Cabinets, incl. drawers, doors & hardware, exc…" at bounding box center [365, 43] width 213 height 14
type textarea "Serving Area Lower Cabinets, incl. drawers, doors & hardware, excl. counters & …"
click at [388, 285] on button "Save" at bounding box center [392, 284] width 46 height 9
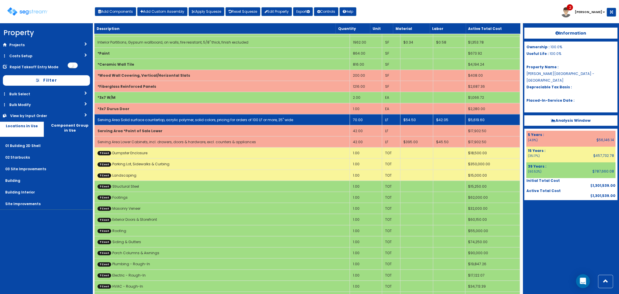
click at [259, 117] on link "Serving Area Solid surface countertop, acrylic polymer, solid colors, pricing f…" at bounding box center [195, 119] width 196 height 5
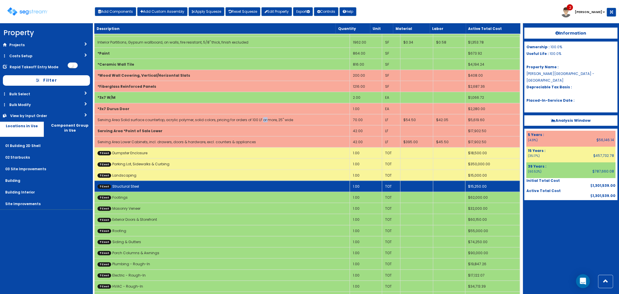
select select "5283019"
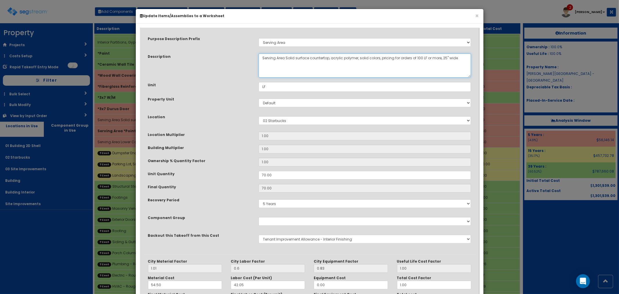
drag, startPoint x: 379, startPoint y: 57, endPoint x: 440, endPoint y: 57, distance: 61.2
click at [440, 57] on textarea "Serving Area Solid surface countertop, acrylic polymer, solid colors, pricing f…" at bounding box center [365, 65] width 213 height 24
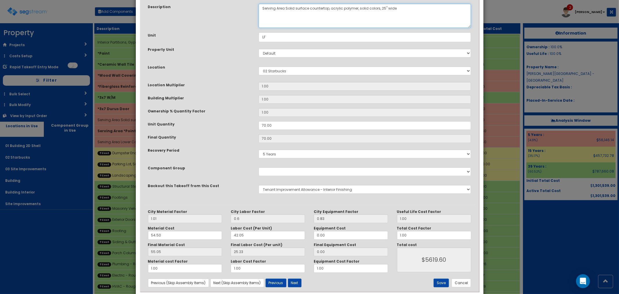
scroll to position [61, 0]
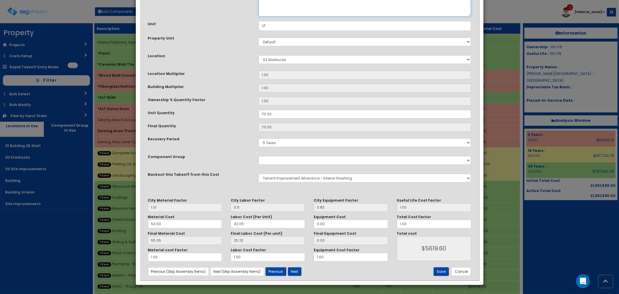
type textarea "Serving Area Solid surface countertop, acrylic polymer, solid colors, 25" wide"
click at [440, 273] on button "Save" at bounding box center [440, 271] width 15 height 9
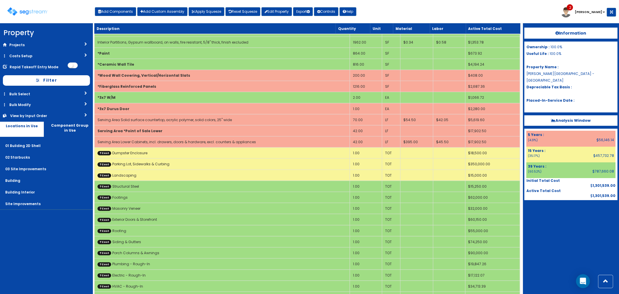
click at [126, 19] on div "Toggle navigation Add Components Add Custom Assembly Apply Squeeze Reset Squeez…" at bounding box center [309, 13] width 613 height 19
click at [124, 12] on button "Add Components" at bounding box center [115, 11] width 41 height 9
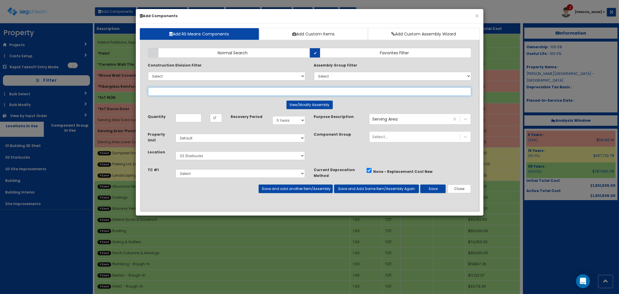
select select
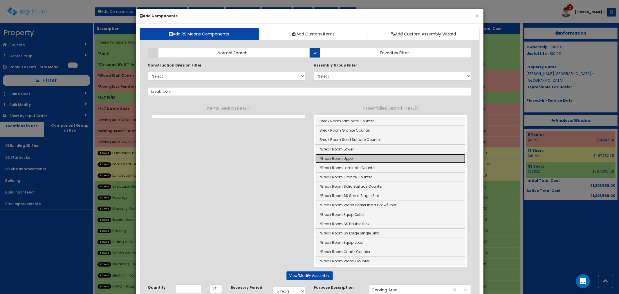
click at [347, 155] on link "*Break Room Upper" at bounding box center [390, 158] width 150 height 9
type input "*Break Room Upper"
type input "EA"
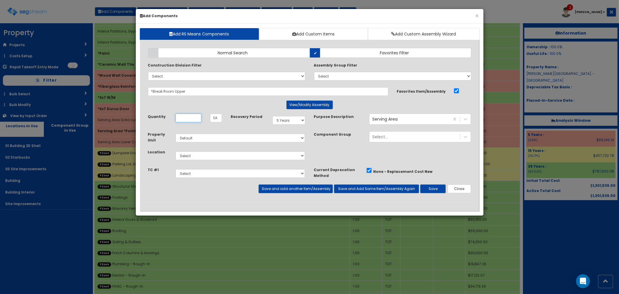
scroll to position [0, 0]
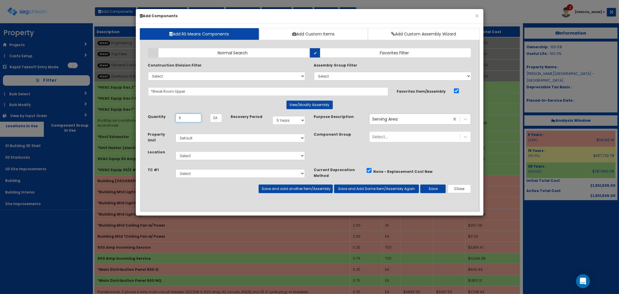
type input "6"
click at [211, 158] on select "Select 01 Building 2D Shell 02 Starbucks 03 Site Improvements Building Building…" at bounding box center [241, 155] width 130 height 9
select select "4539"
click at [176, 151] on select "Select 01 Building 2D Shell 02 Starbucks 03 Site Improvements Building Building…" at bounding box center [241, 155] width 130 height 9
click at [304, 186] on button "Save and add another Item/Assembly" at bounding box center [296, 188] width 74 height 9
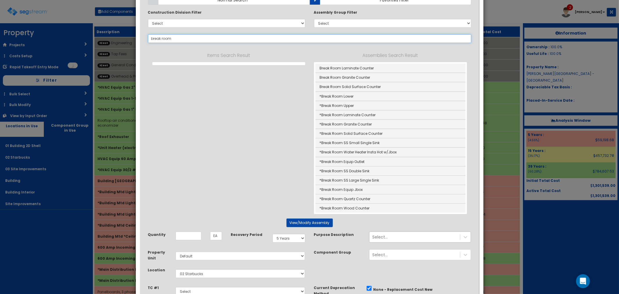
scroll to position [102, 0]
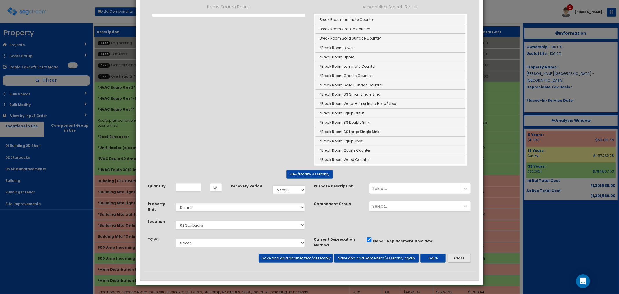
type input "break room"
click at [456, 257] on button "Close" at bounding box center [460, 258] width 24 height 9
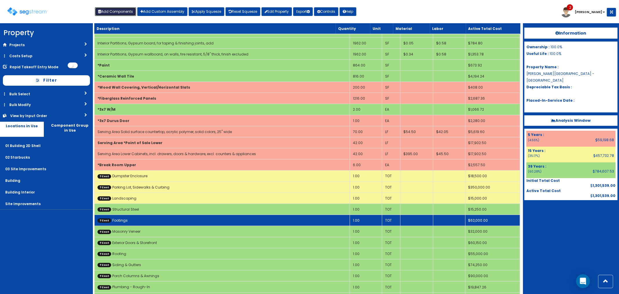
scroll to position [437, 0]
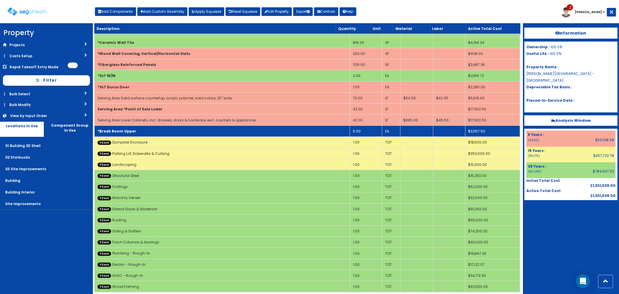
click at [166, 126] on td "*Break Room Upper" at bounding box center [221, 131] width 255 height 11
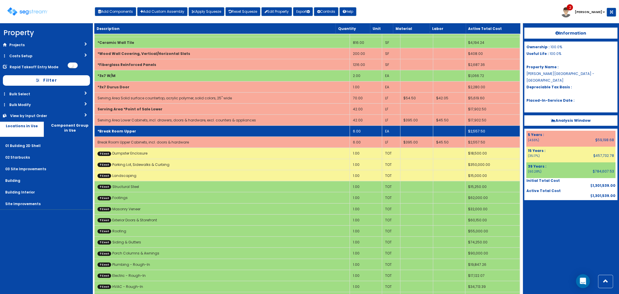
click at [166, 126] on td "*Break Room Upper" at bounding box center [221, 131] width 255 height 11
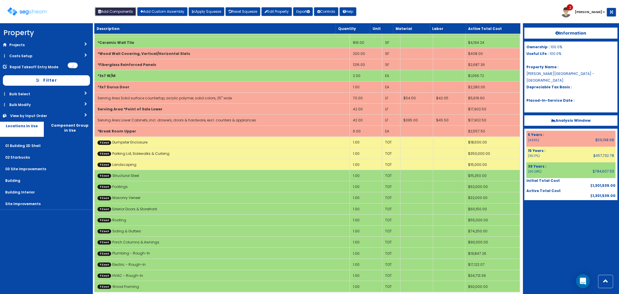
click at [122, 11] on button "Add Components" at bounding box center [115, 11] width 41 height 9
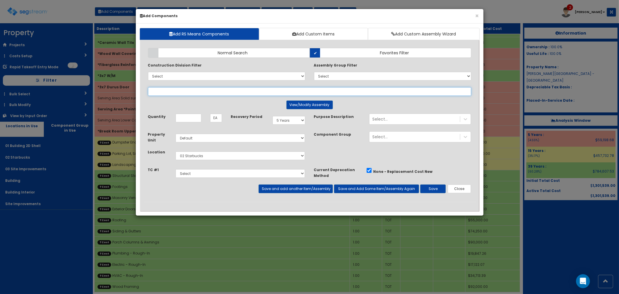
select select
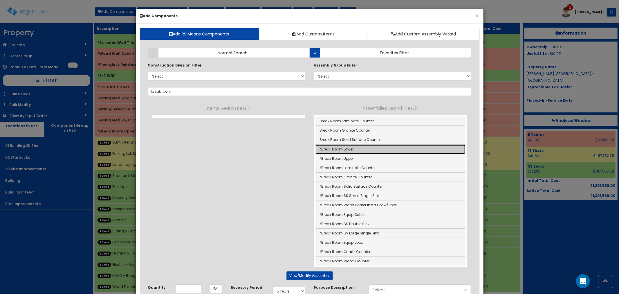
click at [352, 149] on link "*Break Room Lower" at bounding box center [390, 148] width 150 height 9
type input "*Break Room Lower"
type input "LF"
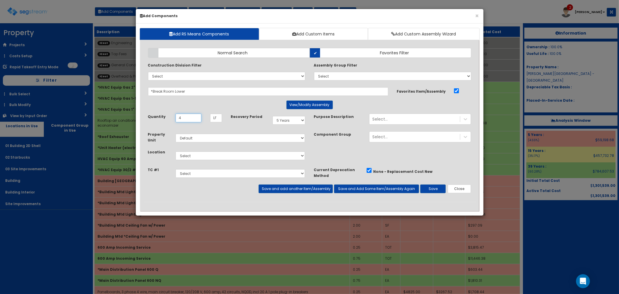
type input "4"
click at [189, 155] on select "Select 01 Building 2D Shell 02 Starbucks 03 Site Improvements Building Building…" at bounding box center [241, 155] width 130 height 9
select select "4539"
click at [176, 151] on select "Select 01 Building 2D Shell 02 Starbucks 03 Site Improvements Building Building…" at bounding box center [241, 155] width 130 height 9
click at [282, 188] on button "Save and add another Item/Assembly" at bounding box center [296, 188] width 74 height 9
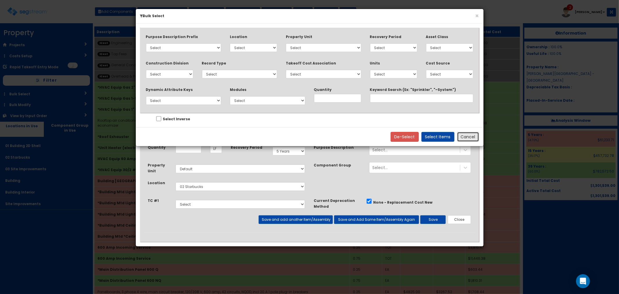
click at [469, 135] on button "Cancel" at bounding box center [468, 137] width 22 height 10
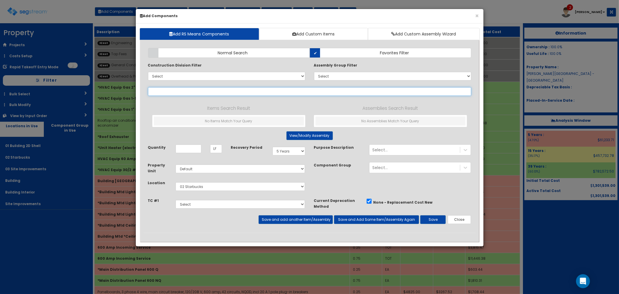
click at [161, 91] on input "text" at bounding box center [309, 91] width 323 height 9
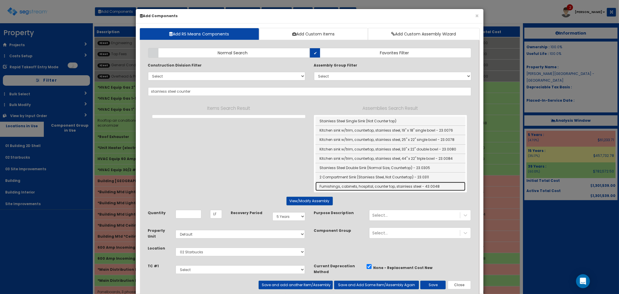
drag, startPoint x: 363, startPoint y: 189, endPoint x: 477, endPoint y: 227, distance: 119.8
click at [363, 189] on link "Furnishings, cabinets, hospital, counter top, stainless steel - 43.0048" at bounding box center [390, 186] width 150 height 9
type input "Furnishings, cabinets, hospital, counter top, stainless steel - 43.0048"
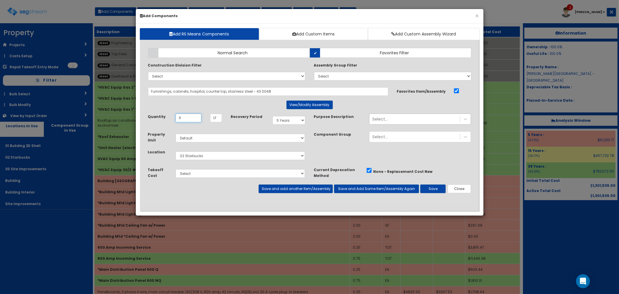
type input "6"
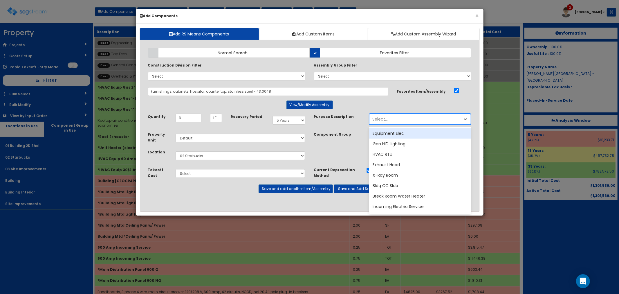
click at [384, 120] on div "Select..." at bounding box center [379, 119] width 15 height 6
type input "break room"
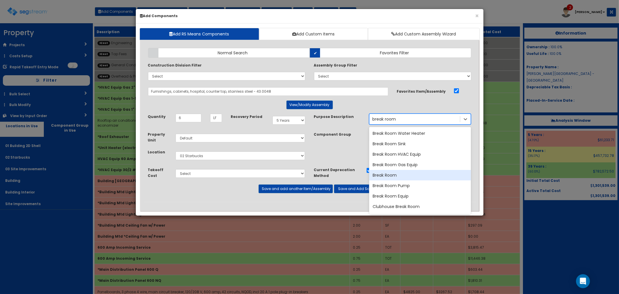
click at [384, 175] on div "Break Room" at bounding box center [420, 175] width 102 height 10
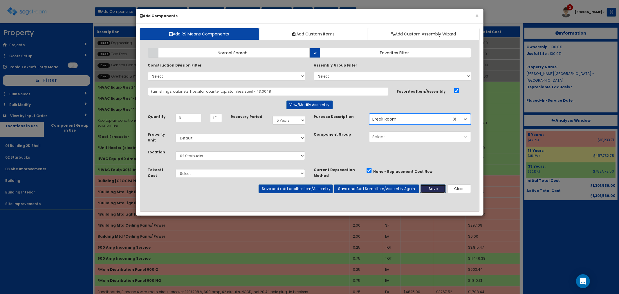
click at [428, 187] on button "Save" at bounding box center [433, 188] width 26 height 9
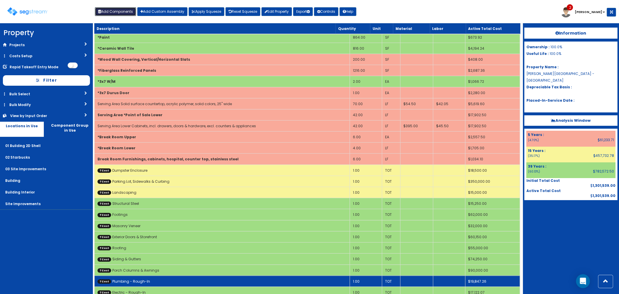
scroll to position [459, 0]
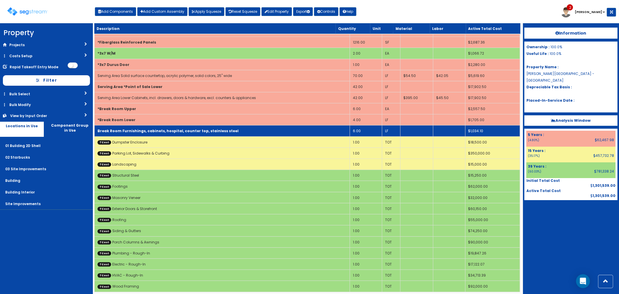
click at [154, 128] on b "Break Room Furnishings, cabinets, hospital, counter top, stainless steel" at bounding box center [167, 130] width 141 height 5
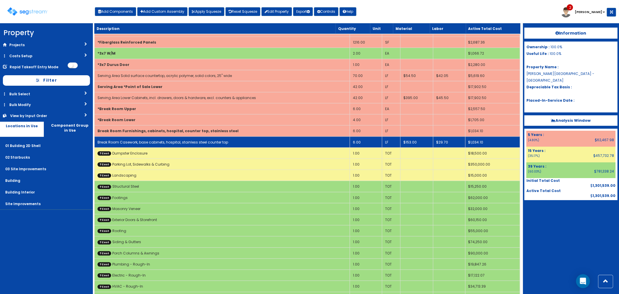
click at [152, 140] on link "Break Room Casework, base cabinets, hospital, stainless steel counter top" at bounding box center [162, 142] width 131 height 5
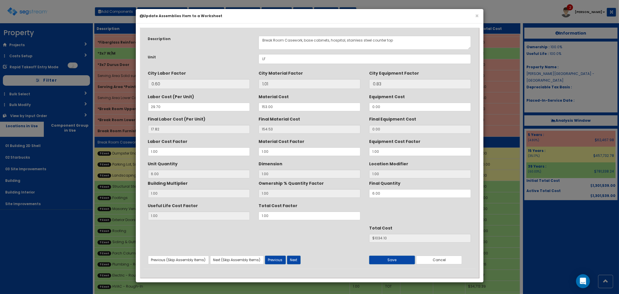
scroll to position [0, 0]
click at [431, 259] on button "Cancel" at bounding box center [439, 259] width 46 height 9
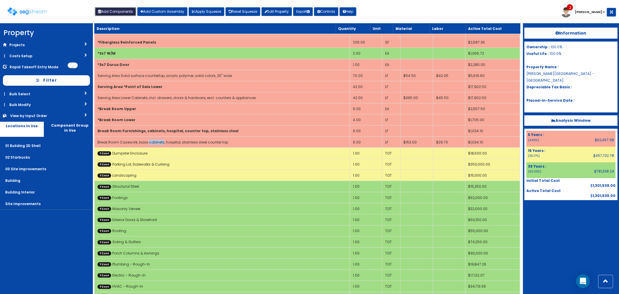
drag, startPoint x: 122, startPoint y: 13, endPoint x: 126, endPoint y: 16, distance: 5.2
click at [122, 13] on button "Add Components" at bounding box center [115, 11] width 41 height 9
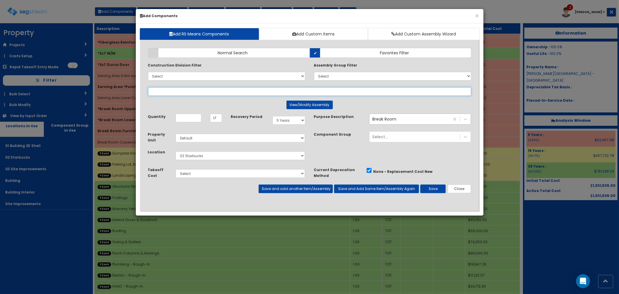
select select
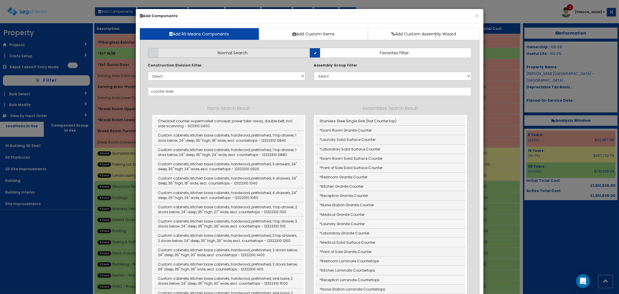
click at [223, 50] on span "Normal Search" at bounding box center [233, 53] width 30 height 6
click at [0, 0] on input "Normal Search" at bounding box center [0, 0] width 0 height 0
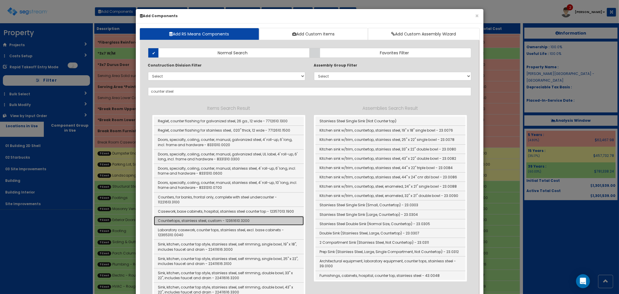
click at [205, 216] on link "Countertops, stainless steel, custom - 12361610.3200" at bounding box center [229, 220] width 150 height 9
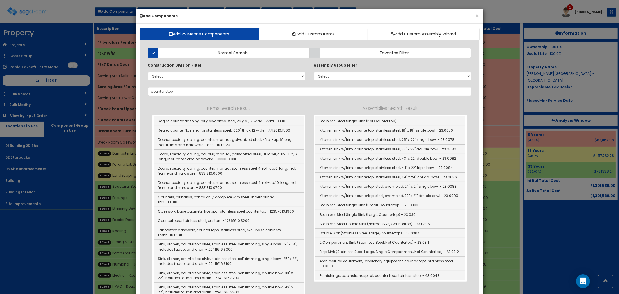
type input "Countertops, stainless steel, custom - 12361610.3200"
checkbox input "false"
type input "SF"
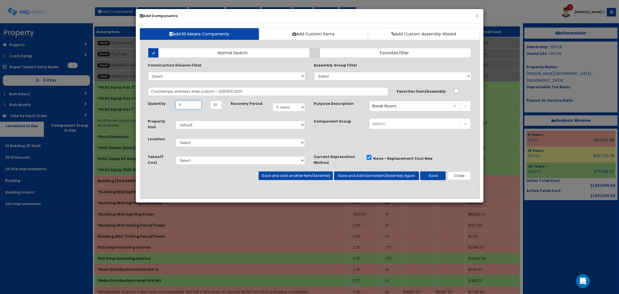
type input "6"
click at [430, 176] on button "Save" at bounding box center [433, 175] width 26 height 9
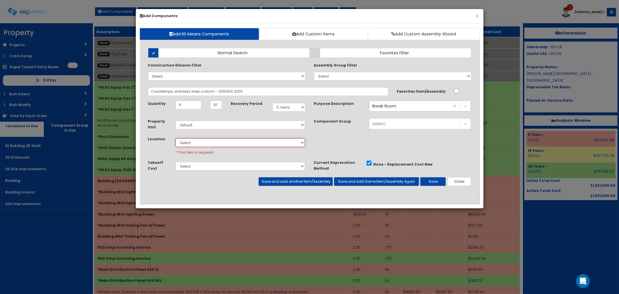
click at [195, 140] on select "Select 01 Building 2D Shell 02 Starbucks 03 Site Improvements Building Building…" at bounding box center [241, 142] width 130 height 9
select select "4539"
click at [176, 138] on select "Select 01 Building 2D Shell 02 Starbucks 03 Site Improvements Building Building…" at bounding box center [241, 142] width 130 height 9
click at [433, 181] on button "Save" at bounding box center [433, 181] width 26 height 9
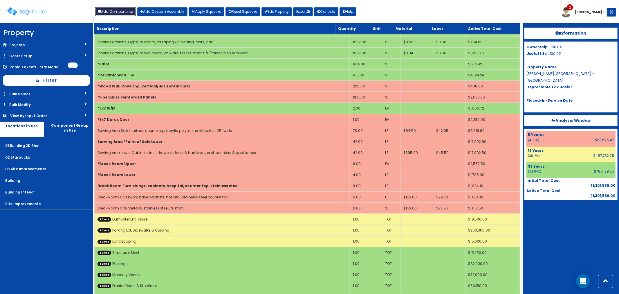
scroll to position [419, 0]
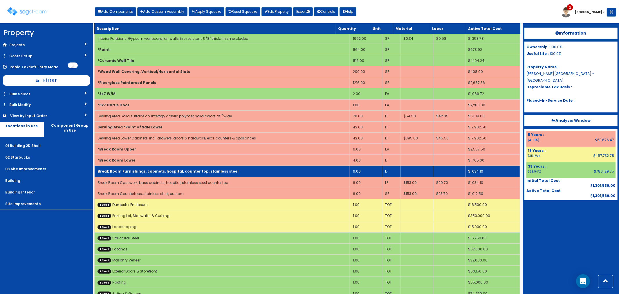
click at [368, 166] on td "6.00" at bounding box center [366, 171] width 32 height 11
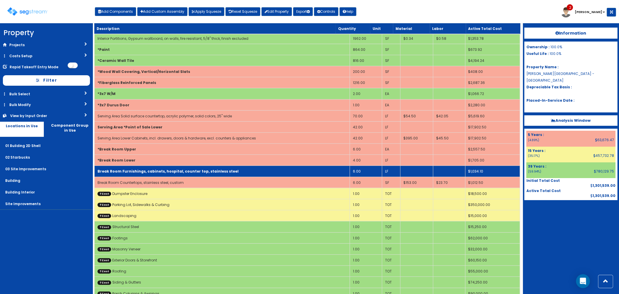
click at [366, 166] on td "6.00" at bounding box center [366, 171] width 32 height 11
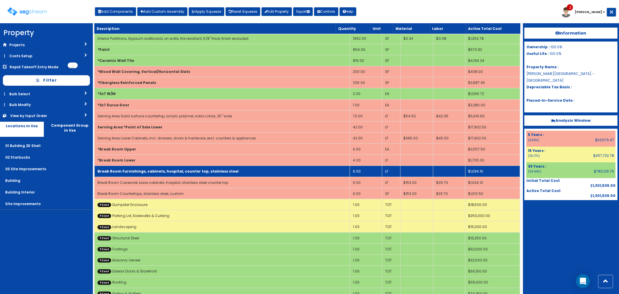
click at [360, 166] on td "6.00" at bounding box center [366, 171] width 32 height 11
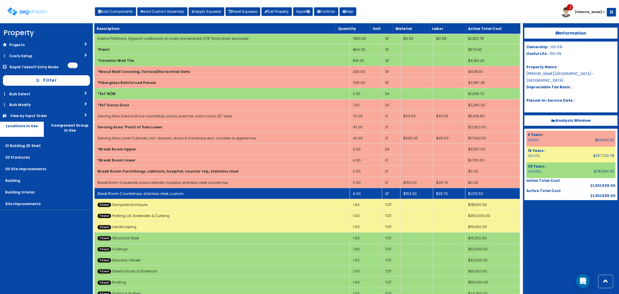
click at [172, 191] on link "Break Room Countertops, stainless steel, custom" at bounding box center [140, 193] width 86 height 5
select select "5283019"
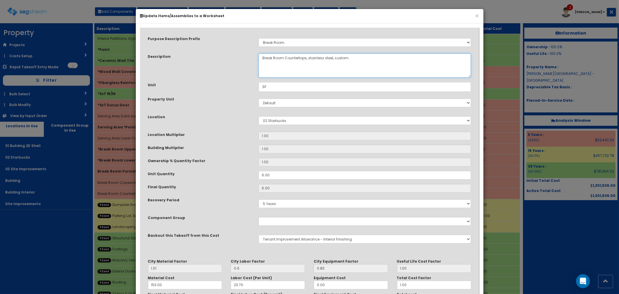
drag, startPoint x: 352, startPoint y: 58, endPoint x: 332, endPoint y: 56, distance: 20.1
click at [332, 56] on textarea "Break Room Countertops, stainless steel, custom" at bounding box center [365, 65] width 213 height 24
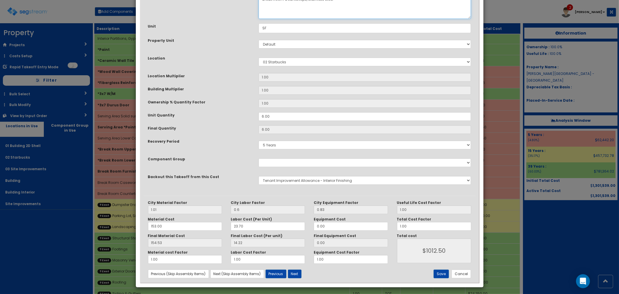
scroll to position [61, 0]
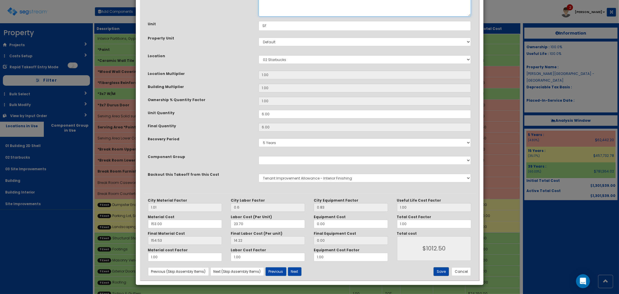
type textarea "Break Room Countertops, stainless steel"
click at [441, 269] on button "Save" at bounding box center [440, 271] width 15 height 9
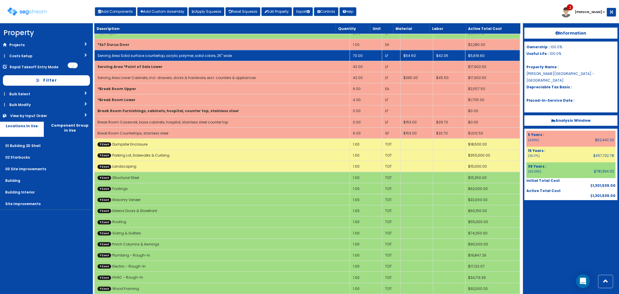
scroll to position [482, 0]
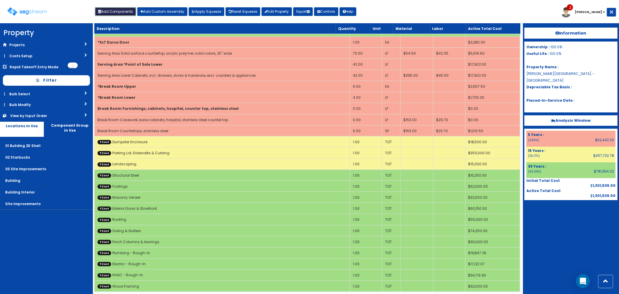
click at [119, 10] on button "Add Components" at bounding box center [115, 11] width 41 height 9
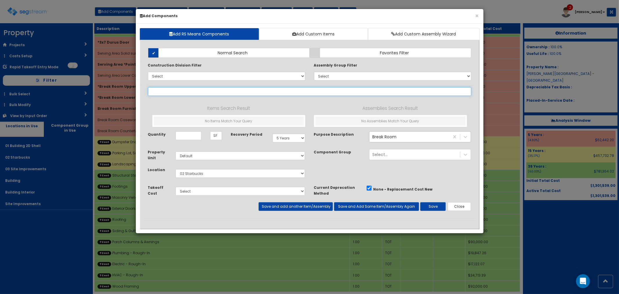
select select
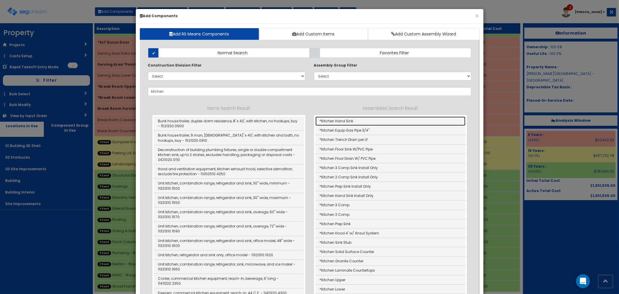
drag, startPoint x: 347, startPoint y: 122, endPoint x: 365, endPoint y: 199, distance: 79.2
click at [347, 122] on link "*Kitchen Hand Sink" at bounding box center [390, 120] width 150 height 9
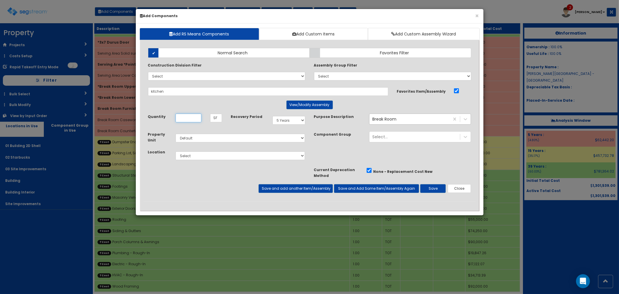
type input "*Kitchen Hand Sink"
checkbox input "true"
type input "EA"
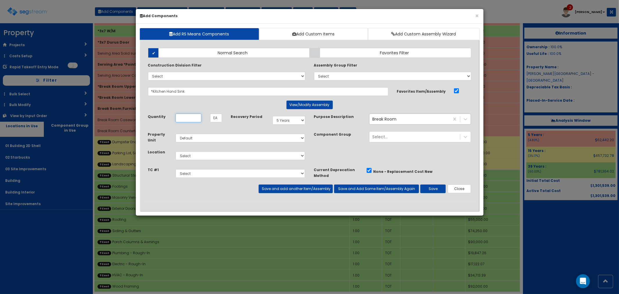
scroll to position [0, 0]
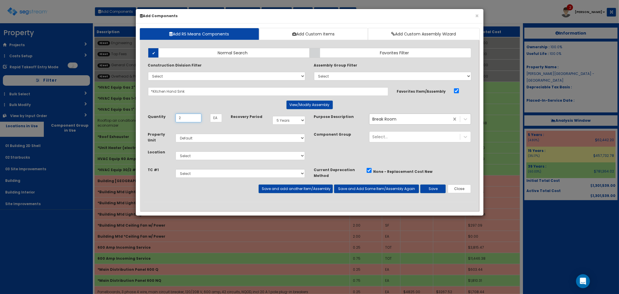
type input "2"
click at [191, 157] on select "Select 01 Building 2D Shell 02 Starbucks 03 Site Improvements Building Building…" at bounding box center [241, 155] width 130 height 9
select select "4539"
click at [176, 151] on select "Select 01 Building 2D Shell 02 Starbucks 03 Site Improvements Building Building…" at bounding box center [241, 155] width 130 height 9
click at [274, 188] on button "Save and add another Item/Assembly" at bounding box center [296, 188] width 74 height 9
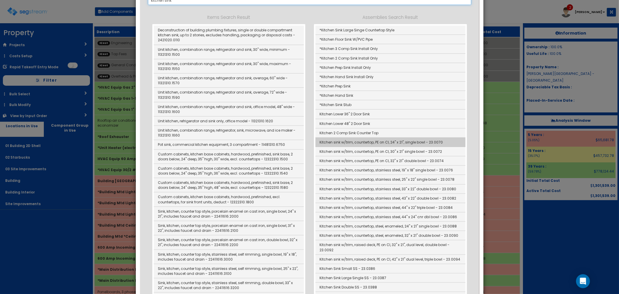
scroll to position [97, 0]
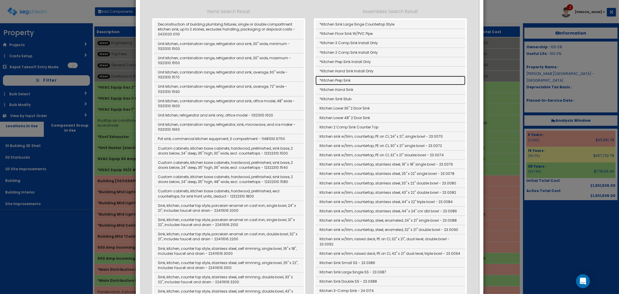
click at [334, 81] on link "*Kitchen Prep Sink" at bounding box center [390, 80] width 150 height 9
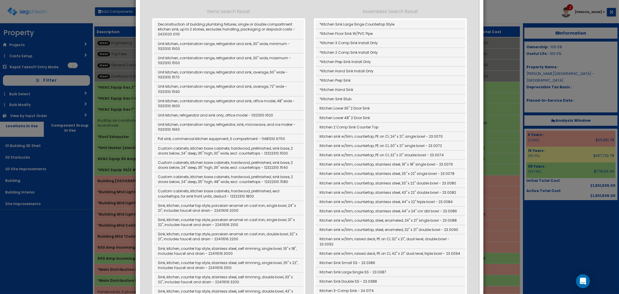
type input "*Kitchen Prep Sink"
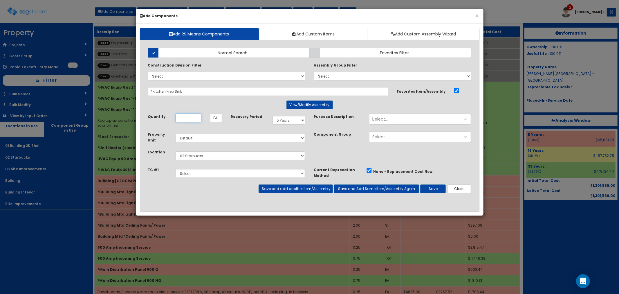
scroll to position [0, 0]
type input "1"
click at [274, 187] on button "Save and add another Item/Assembly" at bounding box center [296, 188] width 74 height 9
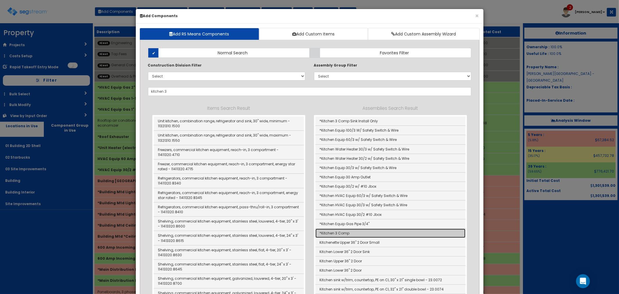
click at [332, 235] on link "*Kitchen 3 Comp" at bounding box center [390, 232] width 150 height 9
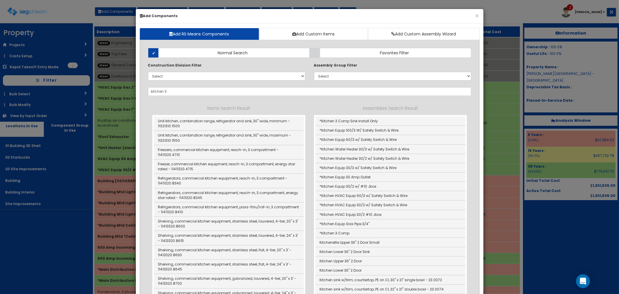
type input "*Kitchen 3 Comp"
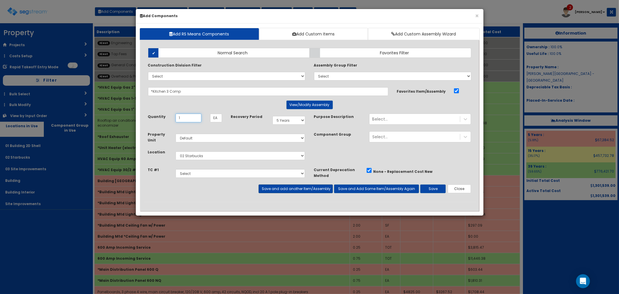
type input "1"
click at [275, 186] on button "Save and add another Item/Assembly" at bounding box center [296, 188] width 74 height 9
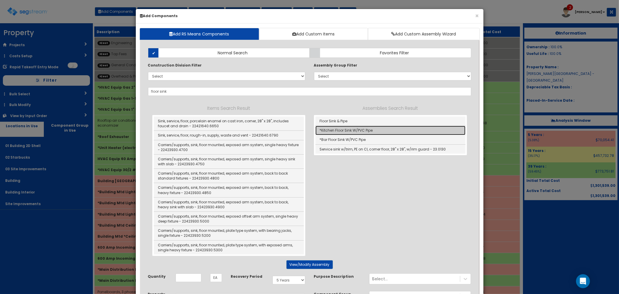
click at [367, 130] on link "*Kitchen Floor Sink W/PVC Pipe" at bounding box center [390, 130] width 150 height 9
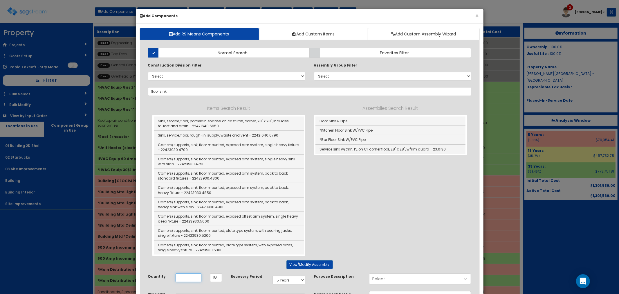
type input "*Kitchen Floor Sink W/PVC Pipe"
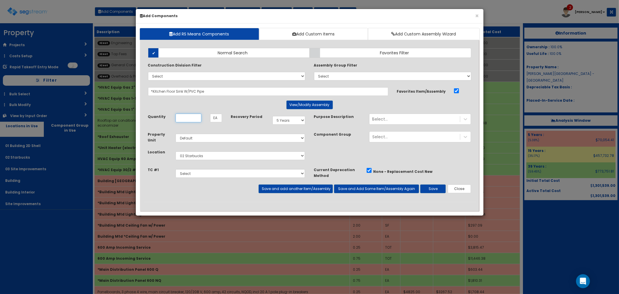
click at [188, 119] on input "Unit Quantity" at bounding box center [189, 117] width 26 height 9
type input "3"
click at [308, 189] on button "Save and add another Item/Assembly" at bounding box center [296, 188] width 74 height 9
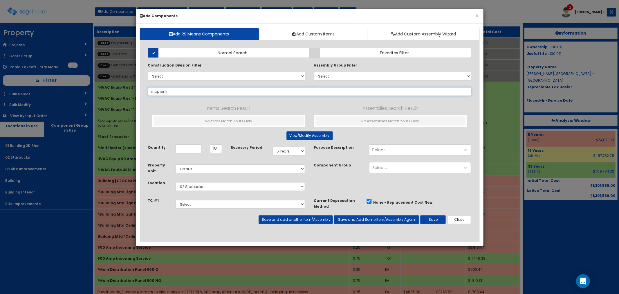
type input "mop sink"
click at [294, 152] on select "Select 5 Years 7 Years 9 Years 10 Years 15 Years 15 Year QLI 15 Year QRP 15 Yea…" at bounding box center [288, 151] width 33 height 9
select select "5Y"
select select "default"
select select "4539"
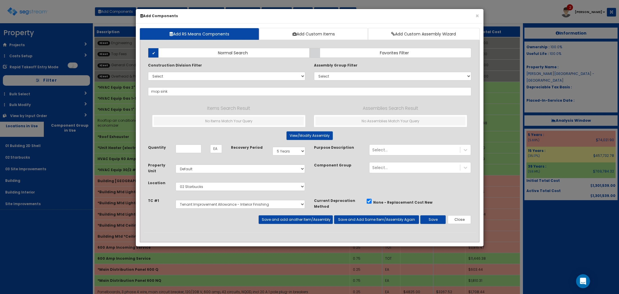
select select "5283019"
select select "39Y"
click at [272, 155] on select "Select 5 Years 7 Years 9 Years 10 Years 15 Years 15 Year QLI 15 Year QRP 15 Yea…" at bounding box center [288, 151] width 33 height 9
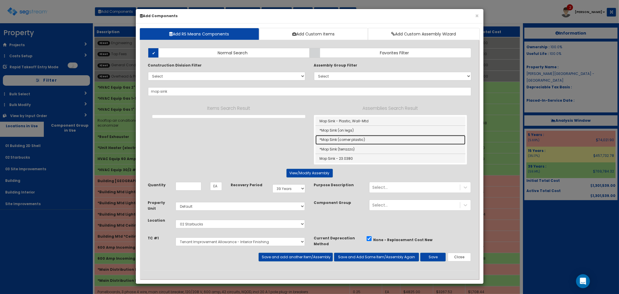
drag, startPoint x: 373, startPoint y: 138, endPoint x: 254, endPoint y: 154, distance: 119.7
click at [373, 138] on link "*Mop Sink (corner plastic)" at bounding box center [390, 139] width 150 height 9
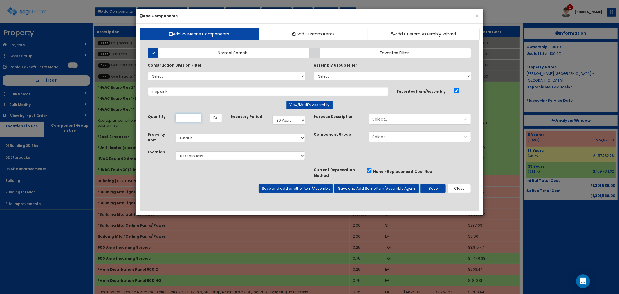
type input "*Mop Sink (corner plastic)"
click at [185, 115] on input "Unit Quantity" at bounding box center [189, 117] width 26 height 9
type input "1"
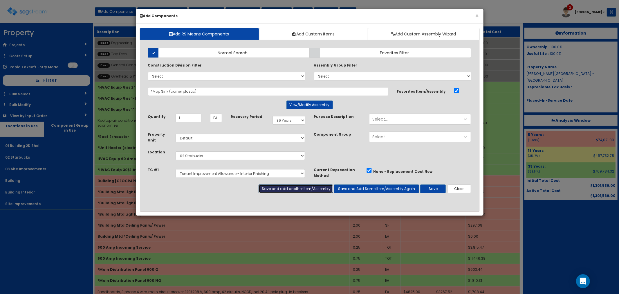
click at [266, 188] on button "Save and add another Item/Assembly" at bounding box center [296, 188] width 74 height 9
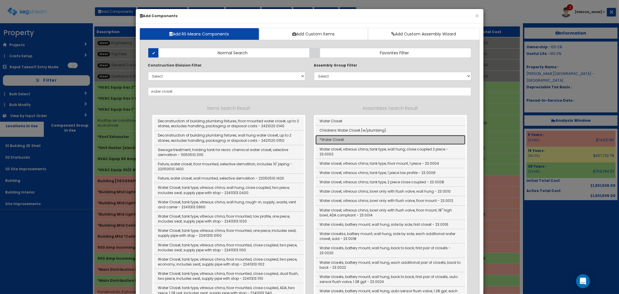
click at [341, 141] on link "*Water Closet" at bounding box center [390, 139] width 150 height 9
type input "*Water Closet"
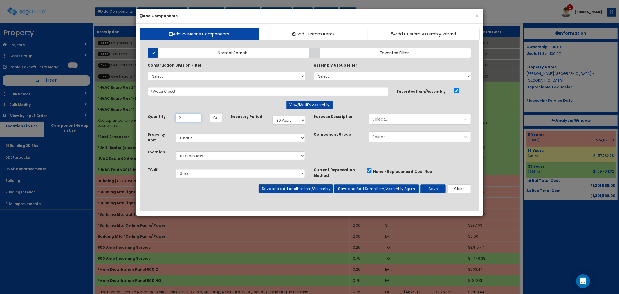
type input "2"
click at [289, 191] on button "Save and add another Item/Assembly" at bounding box center [296, 188] width 74 height 9
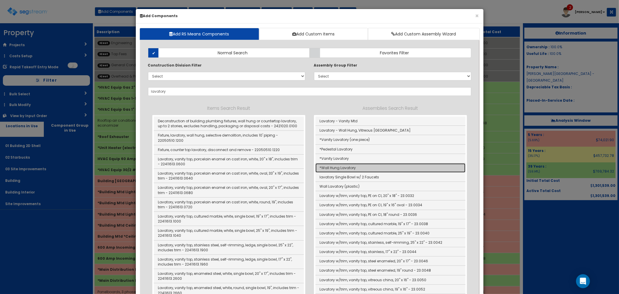
click at [349, 167] on link "*Wall Hung Lavatory" at bounding box center [390, 167] width 150 height 9
type input "*Wall Hung Lavatory"
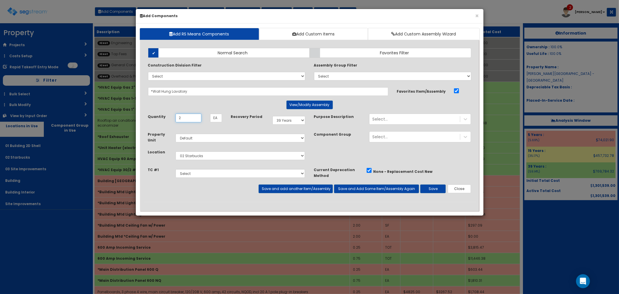
type input "2"
click at [290, 189] on button "Save and add another Item/Assembly" at bounding box center [296, 188] width 74 height 9
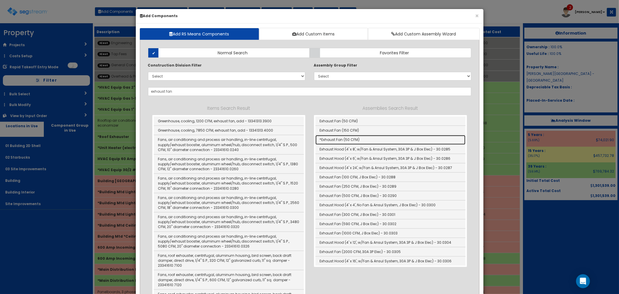
drag, startPoint x: 348, startPoint y: 141, endPoint x: 356, endPoint y: 158, distance: 18.8
click at [348, 141] on link "*Exhaust Fan (50 CFM)" at bounding box center [390, 139] width 150 height 9
type input "*Exhaust Fan (50 CFM)"
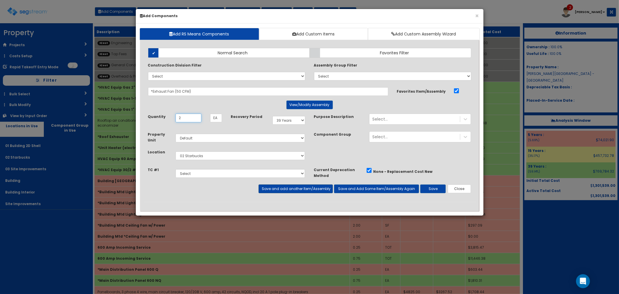
type input "2"
click at [280, 190] on button "Save and add another Item/Assembly" at bounding box center [296, 188] width 74 height 9
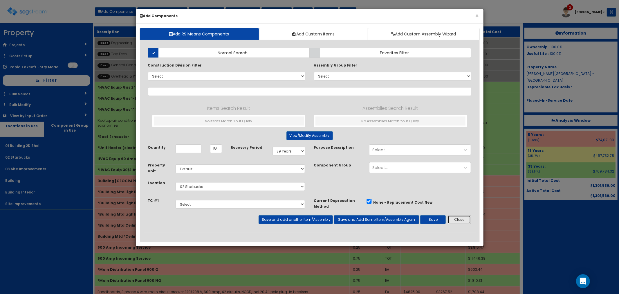
click at [460, 223] on button "Close" at bounding box center [460, 219] width 24 height 9
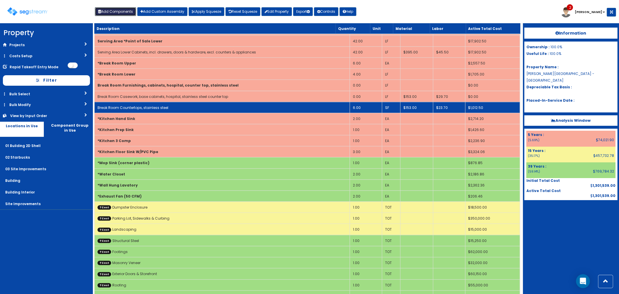
scroll to position [516, 0]
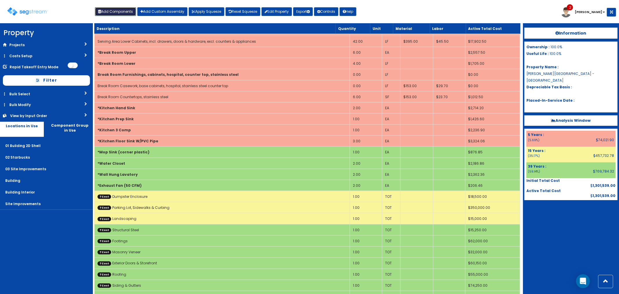
click at [121, 10] on button "Add Components" at bounding box center [115, 11] width 41 height 9
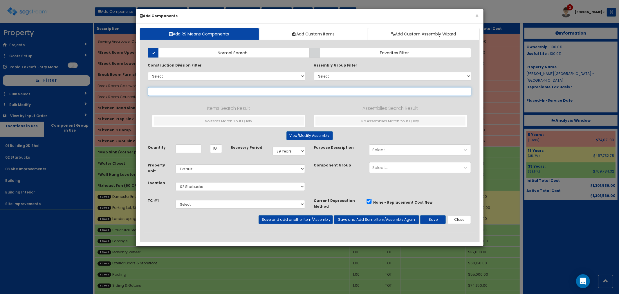
select select
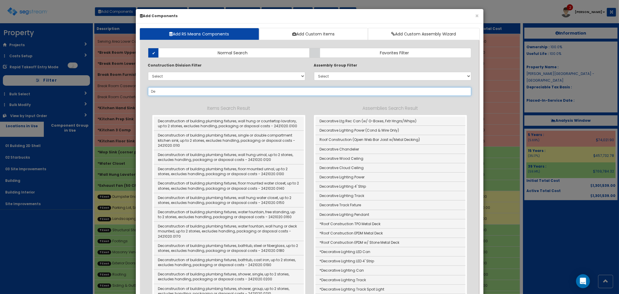
type input "D"
